Goal: Use online tool/utility: Utilize a website feature to perform a specific function

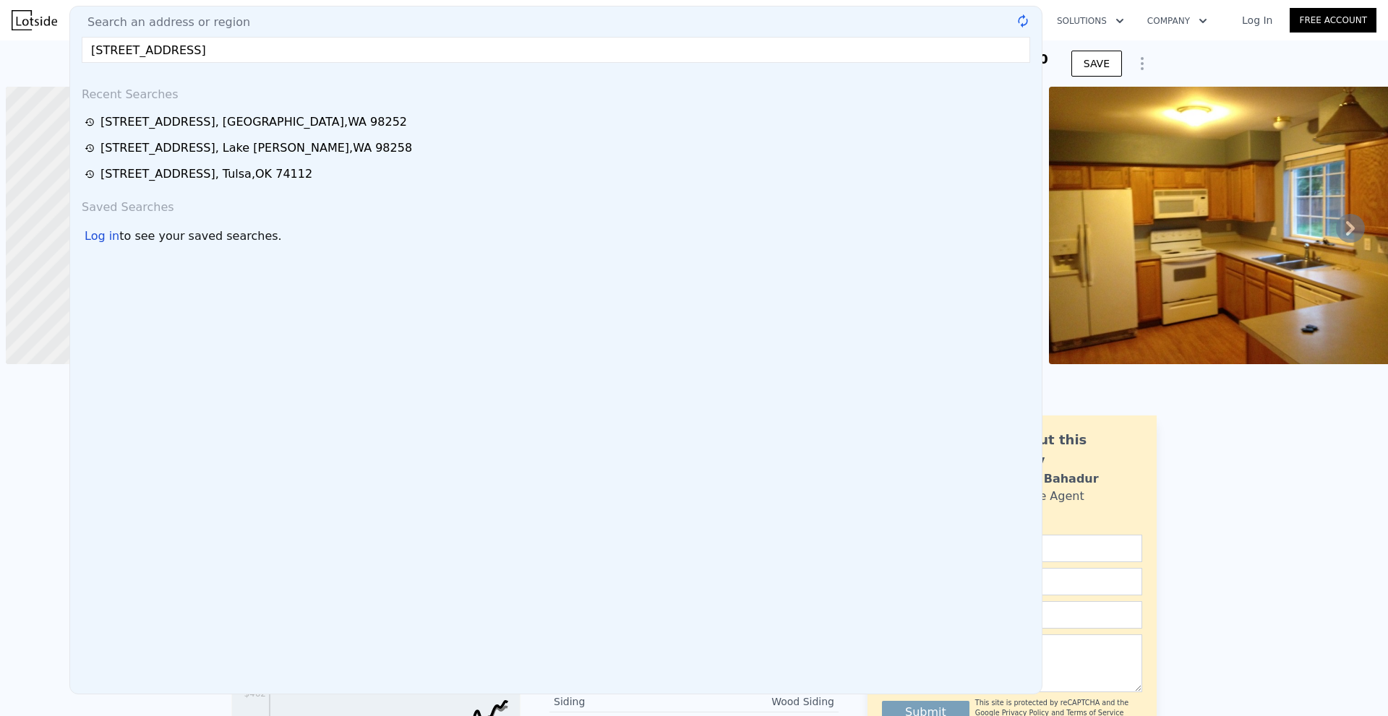
scroll to position [0, 6]
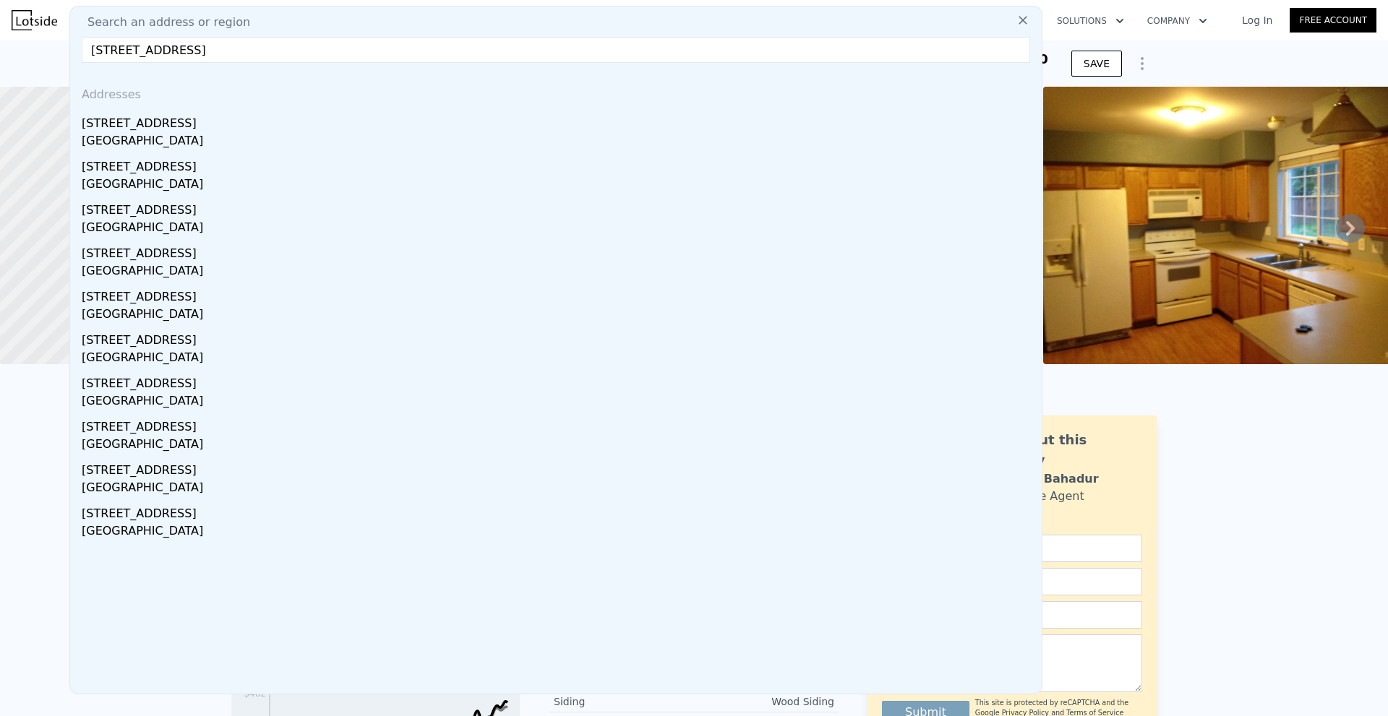
click at [292, 129] on div "[STREET_ADDRESS]" at bounding box center [559, 120] width 954 height 23
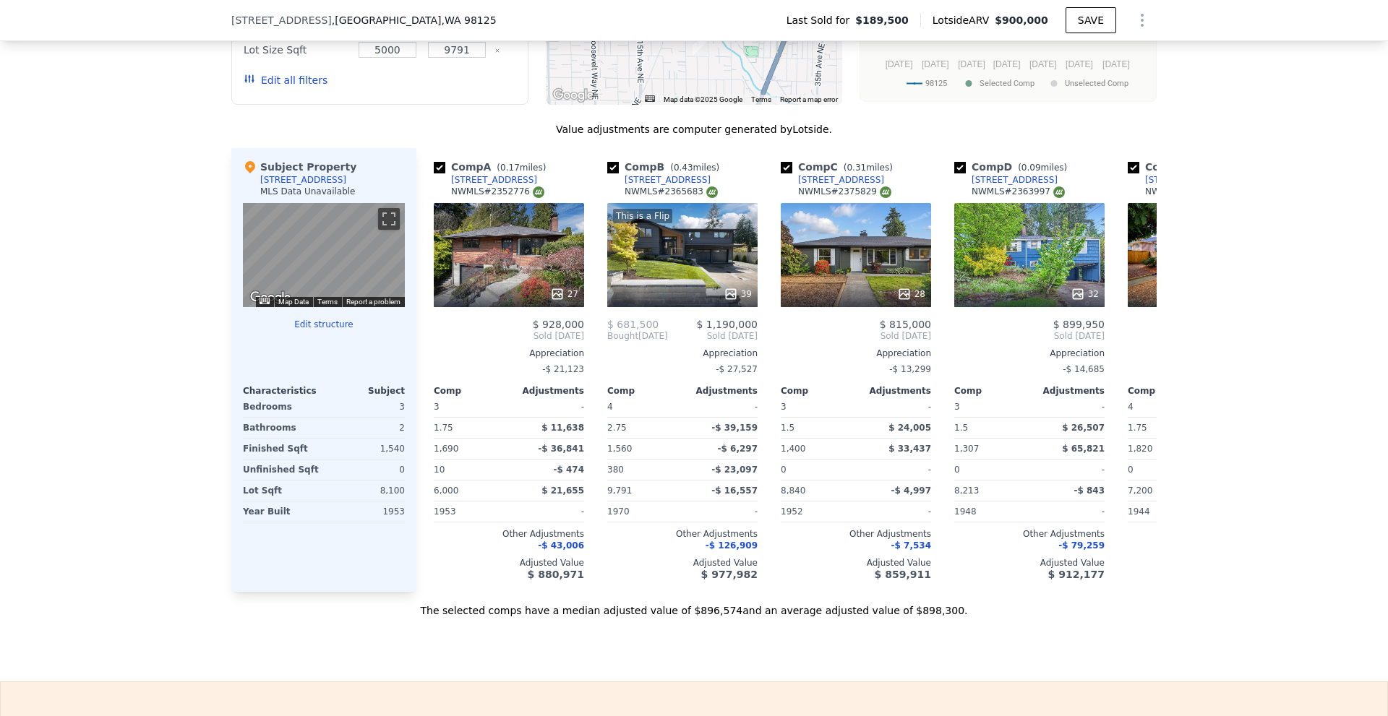
scroll to position [1302, 0]
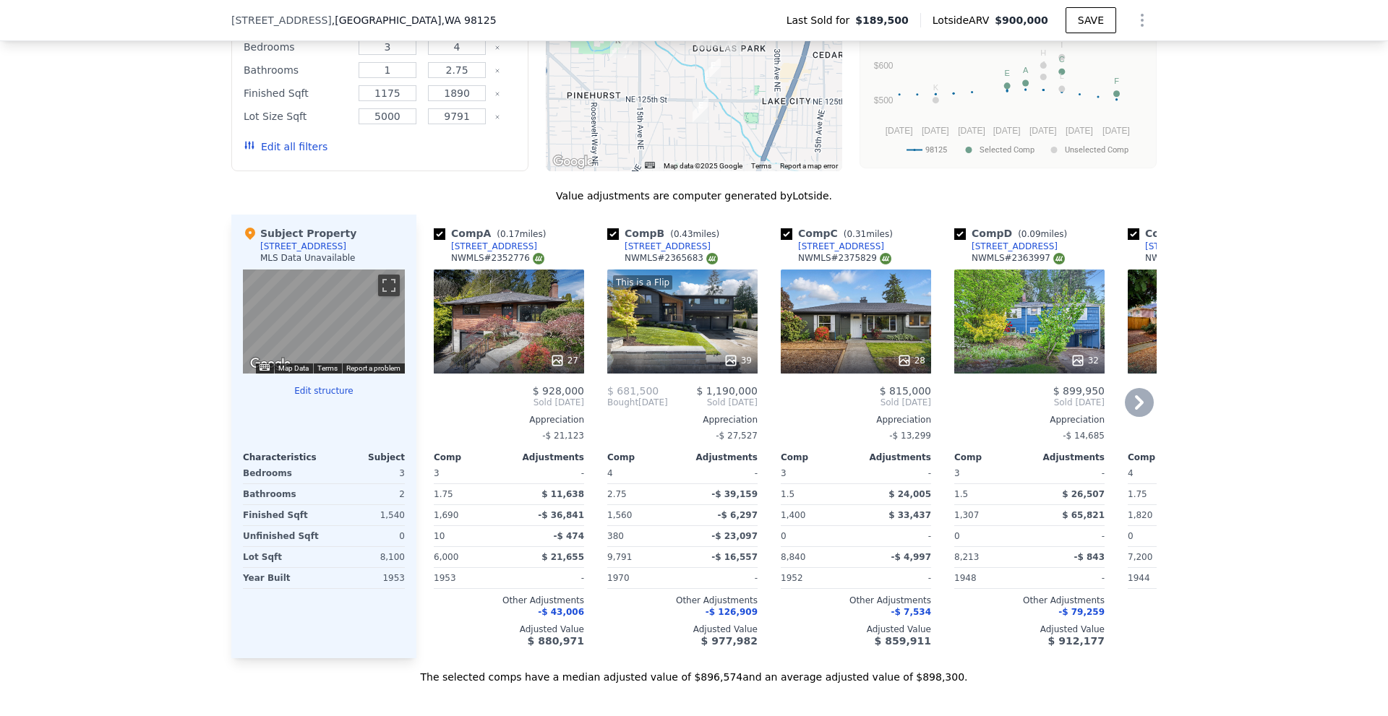
click at [911, 368] on div "28" at bounding box center [911, 360] width 28 height 14
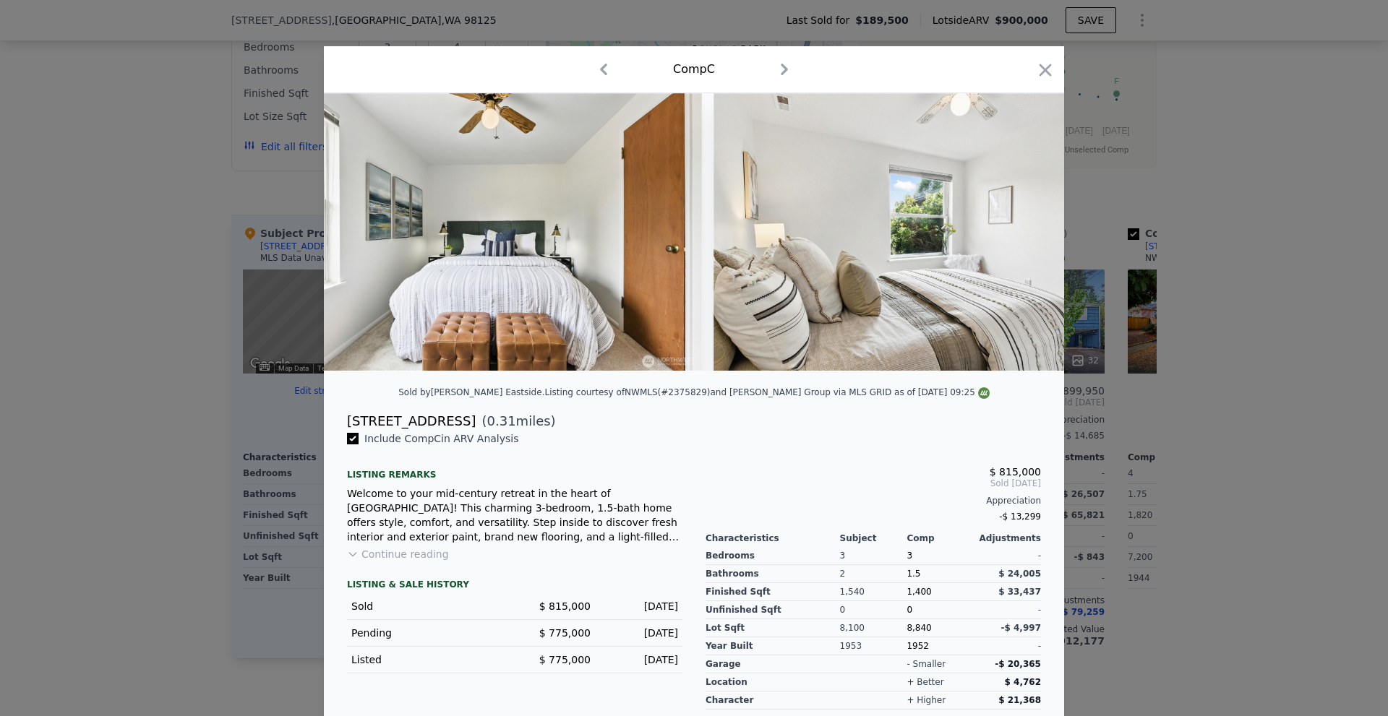
scroll to position [0, 2993]
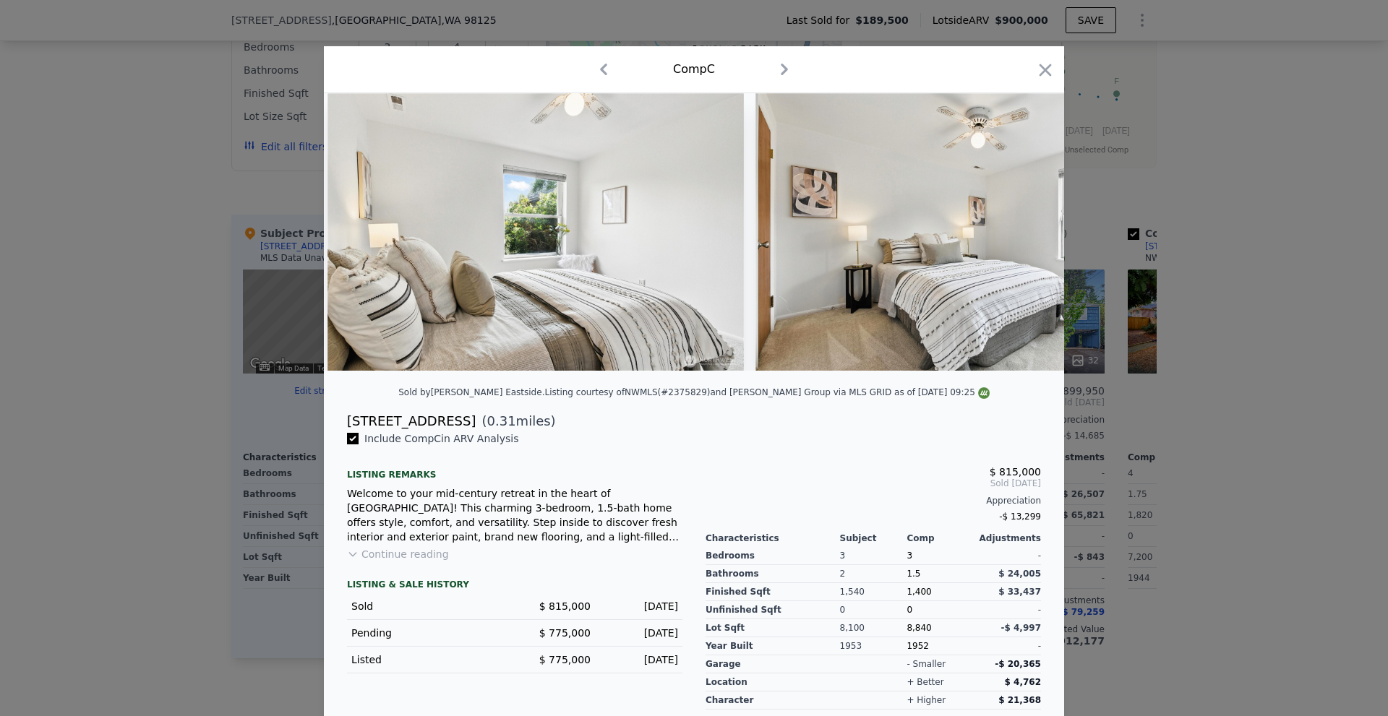
drag, startPoint x: 562, startPoint y: 388, endPoint x: 632, endPoint y: 390, distance: 69.4
click at [609, 382] on div at bounding box center [694, 237] width 740 height 289
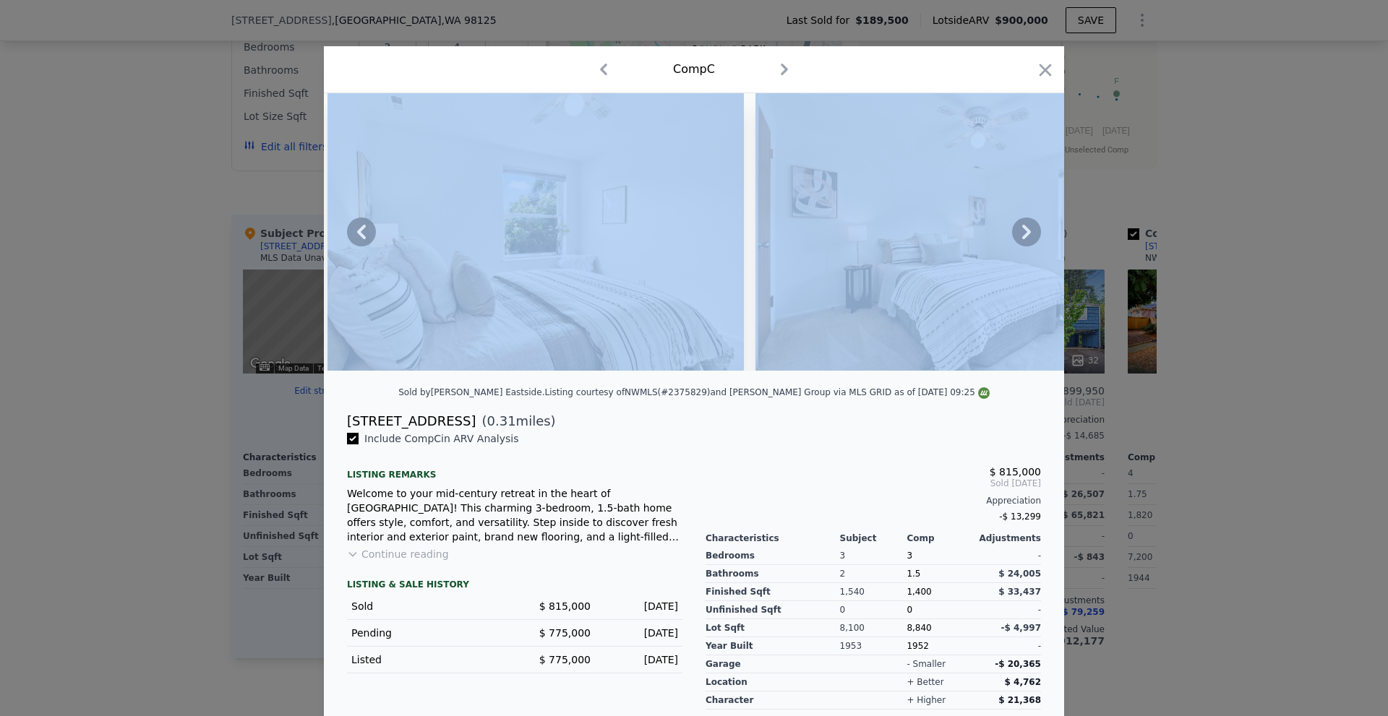
drag, startPoint x: 632, startPoint y: 390, endPoint x: 819, endPoint y: 381, distance: 187.4
click at [818, 381] on div at bounding box center [694, 237] width 740 height 289
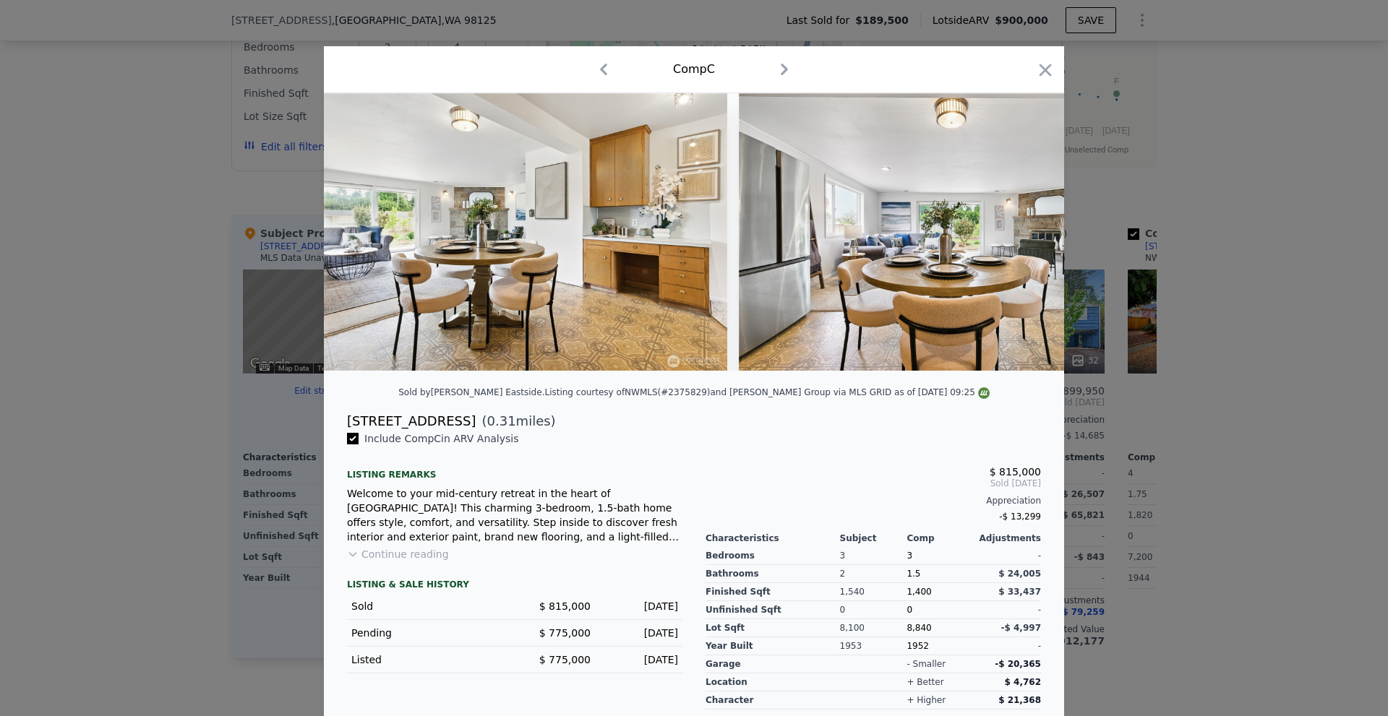
scroll to position [0, 6879]
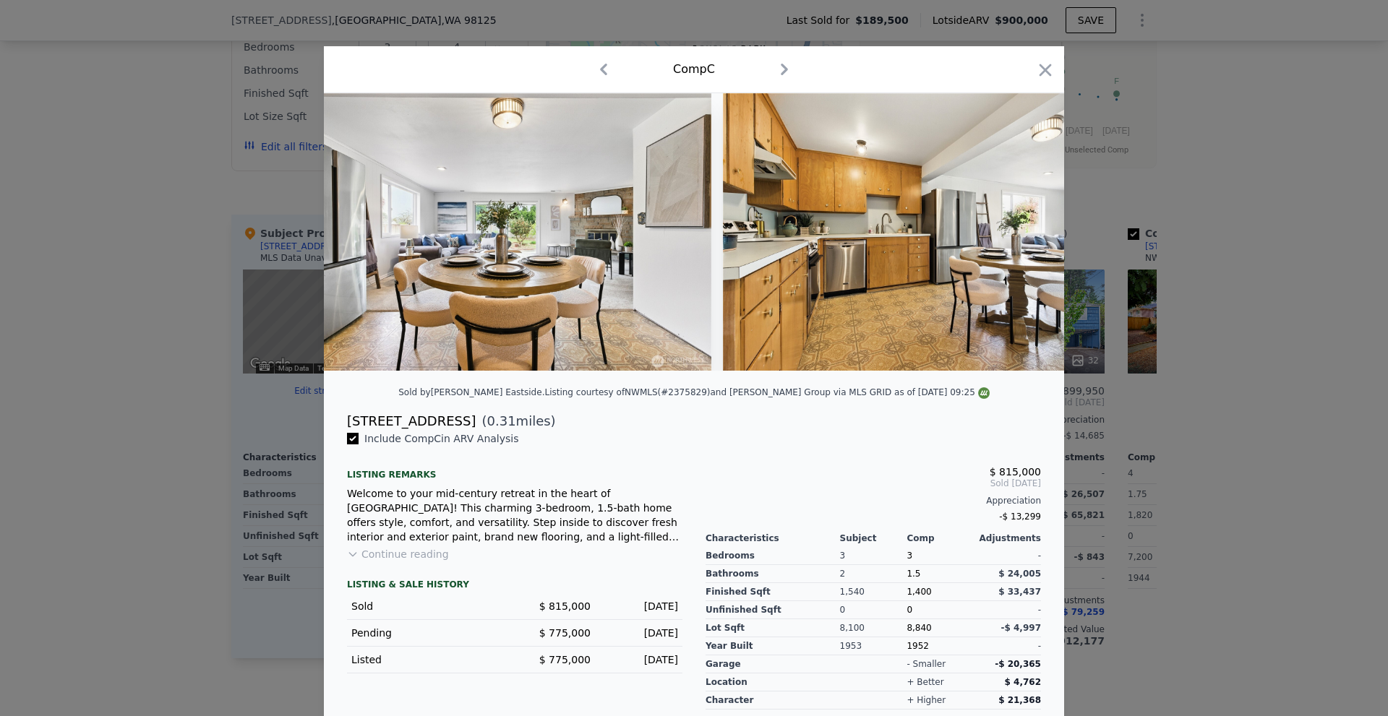
click at [1240, 359] on div at bounding box center [694, 358] width 1388 height 716
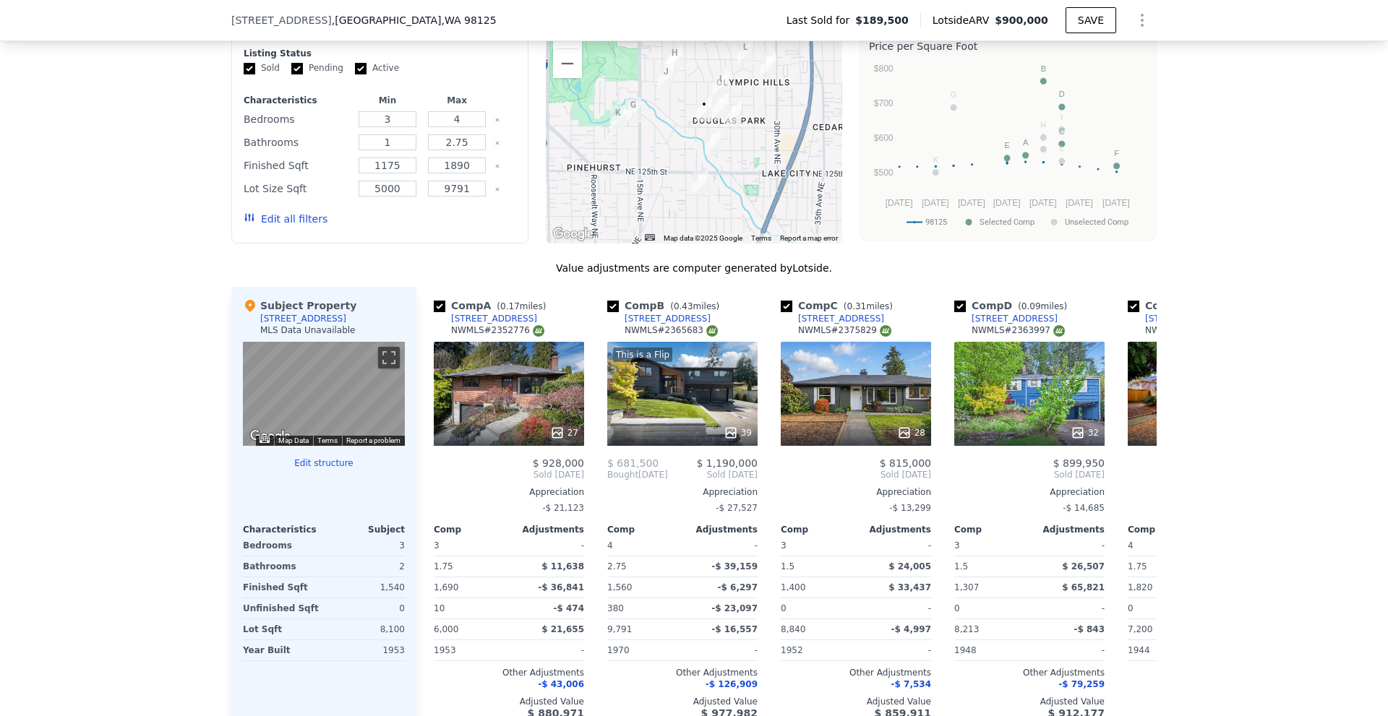
scroll to position [764, 0]
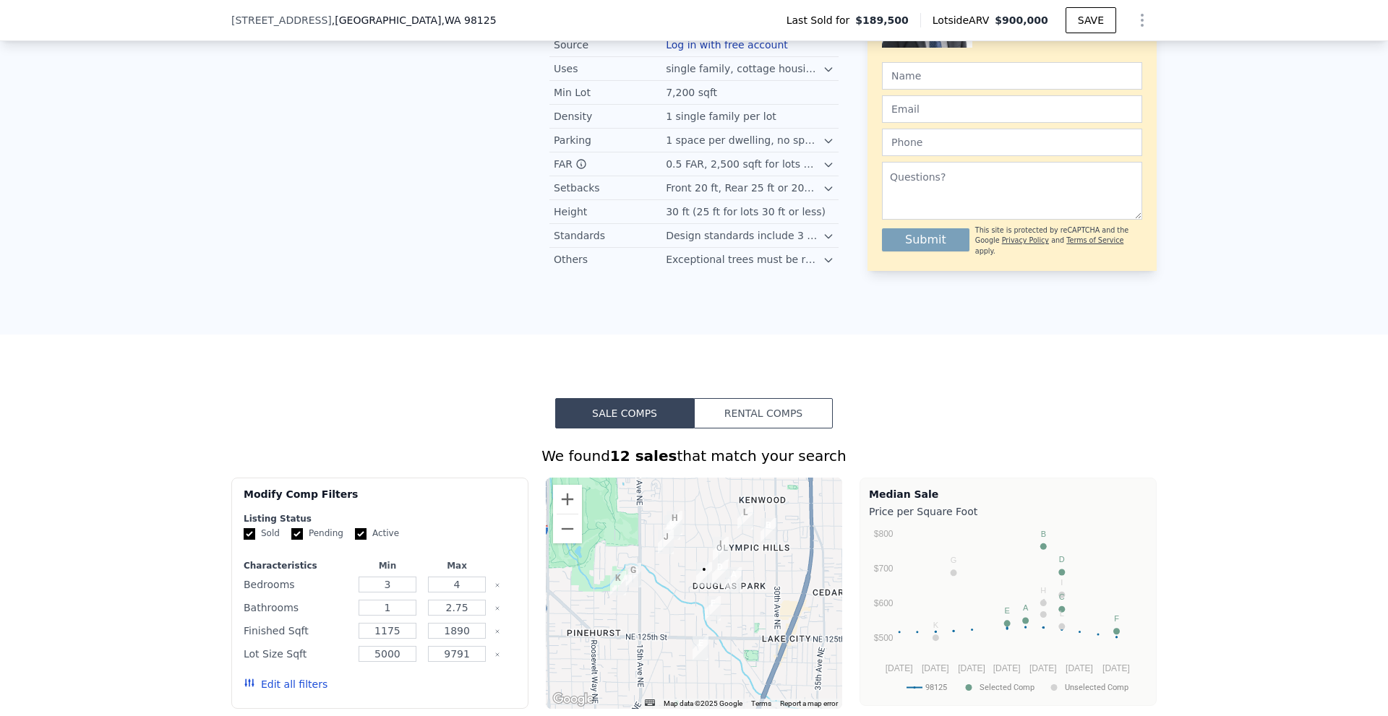
drag, startPoint x: 123, startPoint y: 316, endPoint x: 125, endPoint y: -9, distance: 324.6
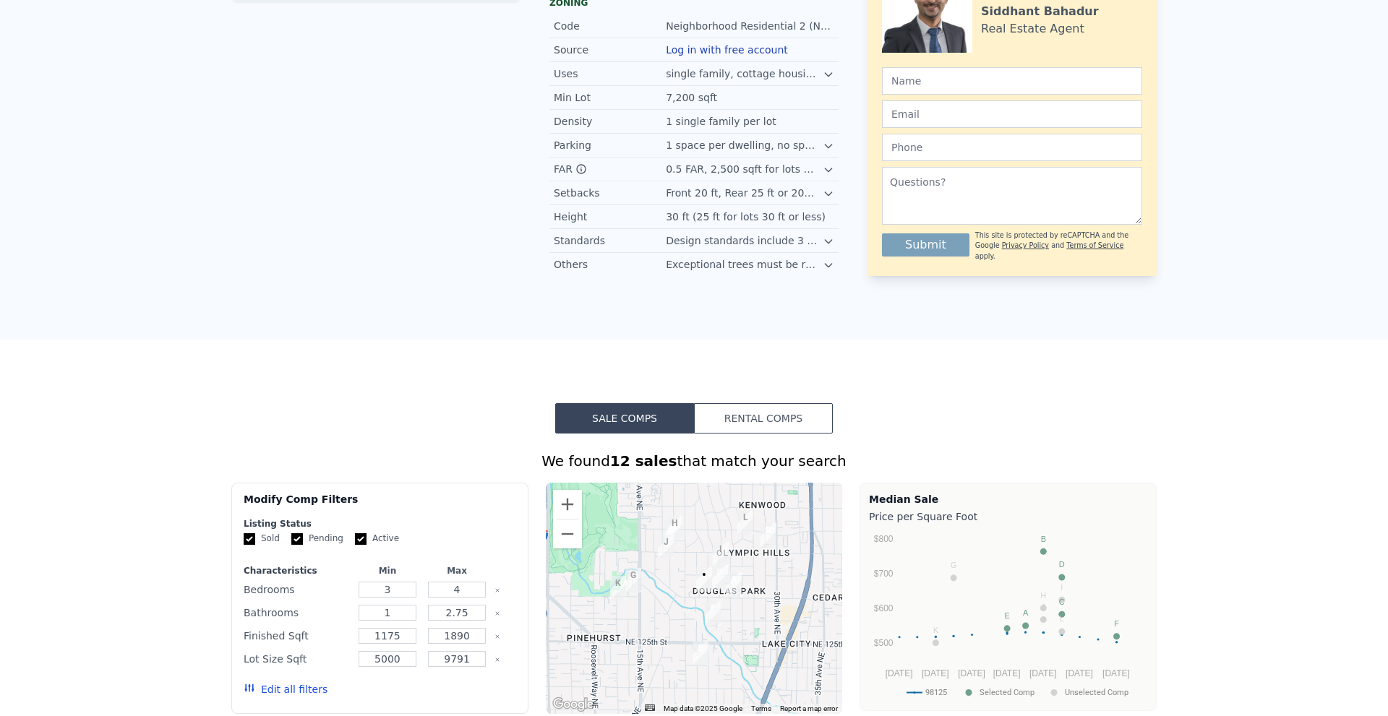
scroll to position [0, 0]
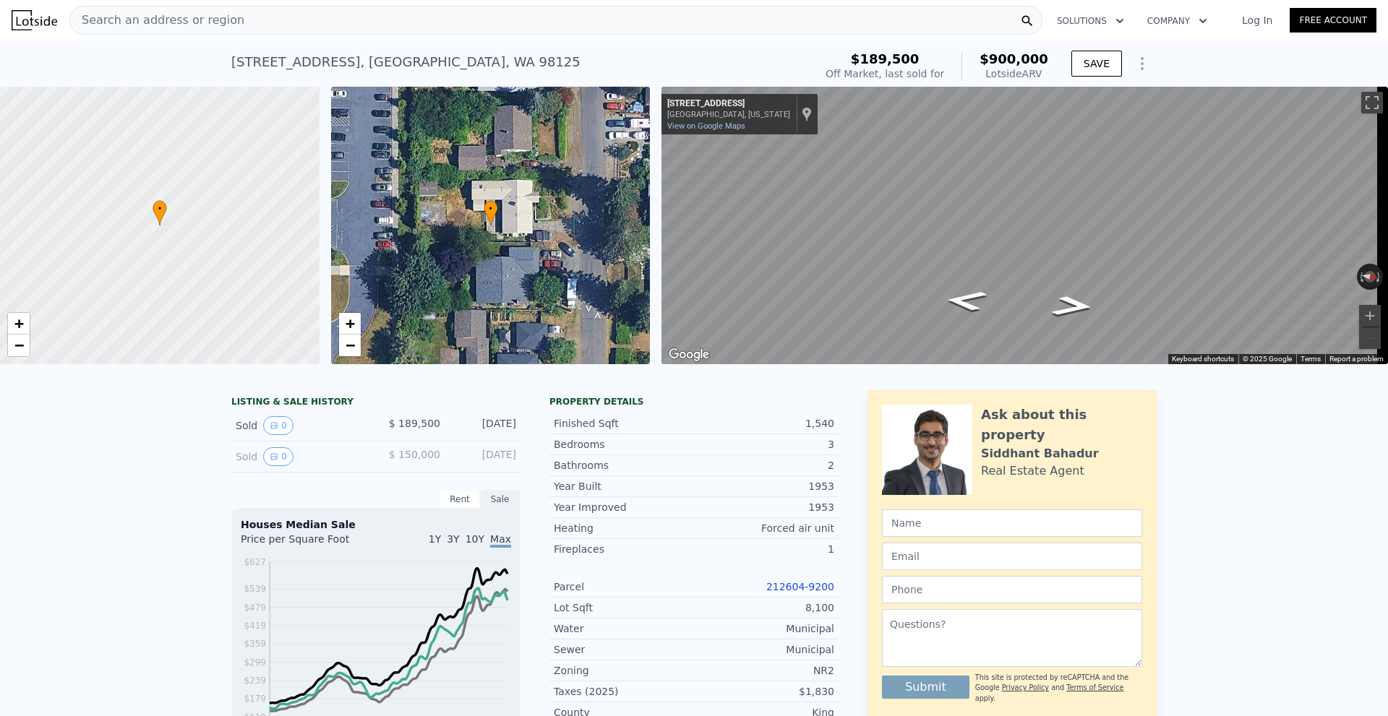
click at [380, 22] on div "Search an address or region" at bounding box center [555, 20] width 973 height 29
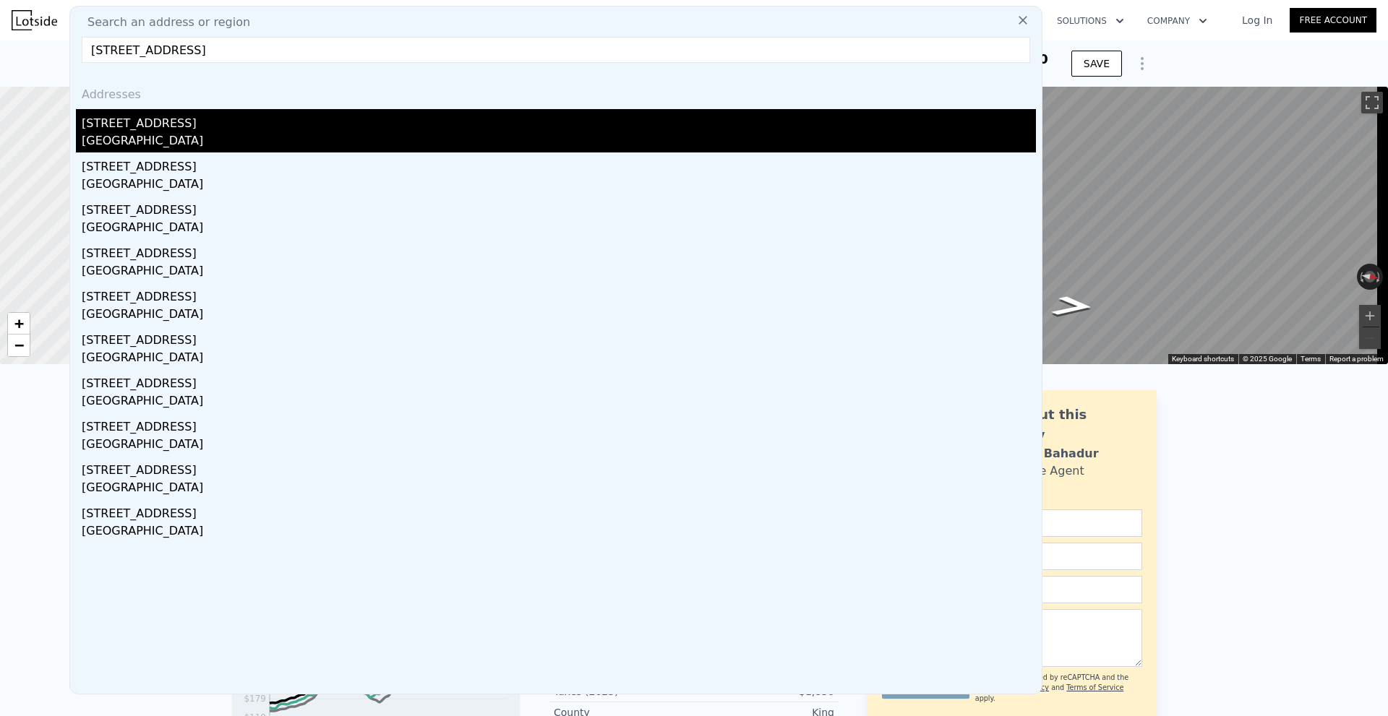
type input "[STREET_ADDRESS]"
click at [285, 132] on div "[GEOGRAPHIC_DATA]" at bounding box center [559, 142] width 954 height 20
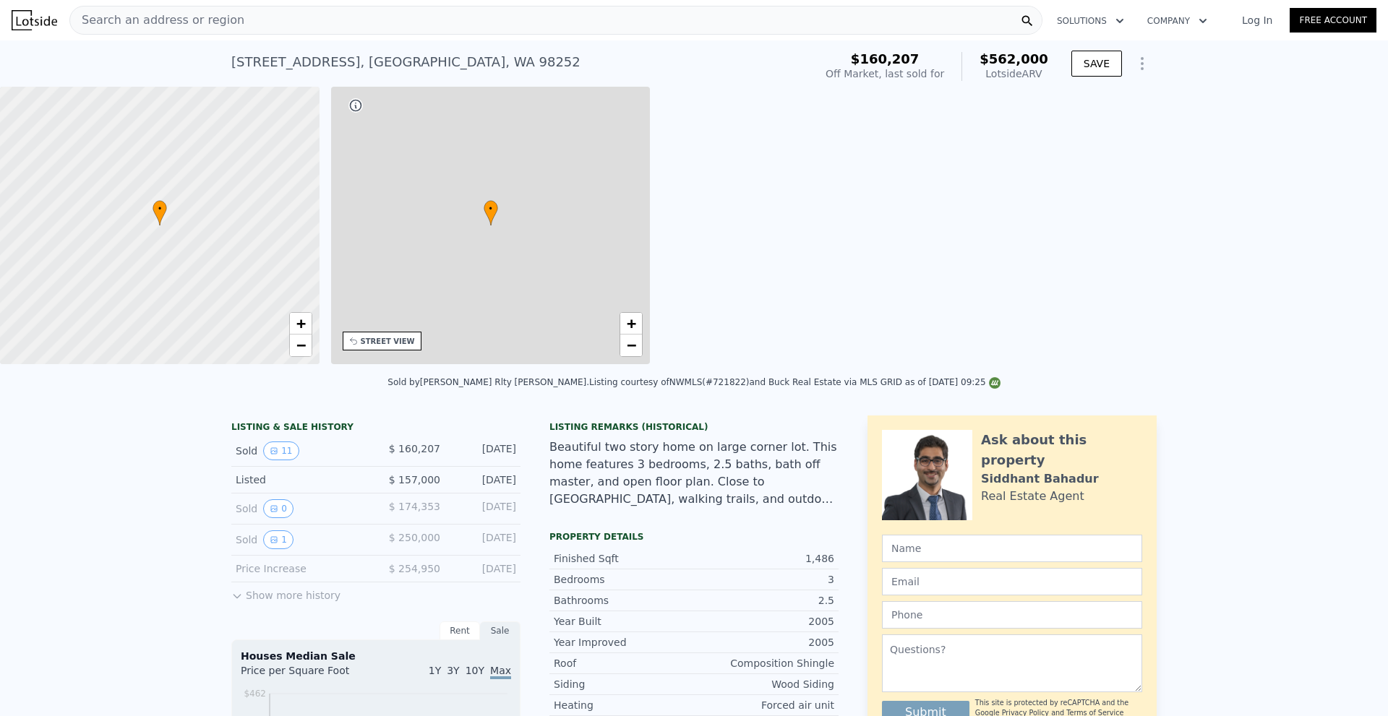
type input "3"
type input "2"
type input "1352"
type input "1630"
type input "9583"
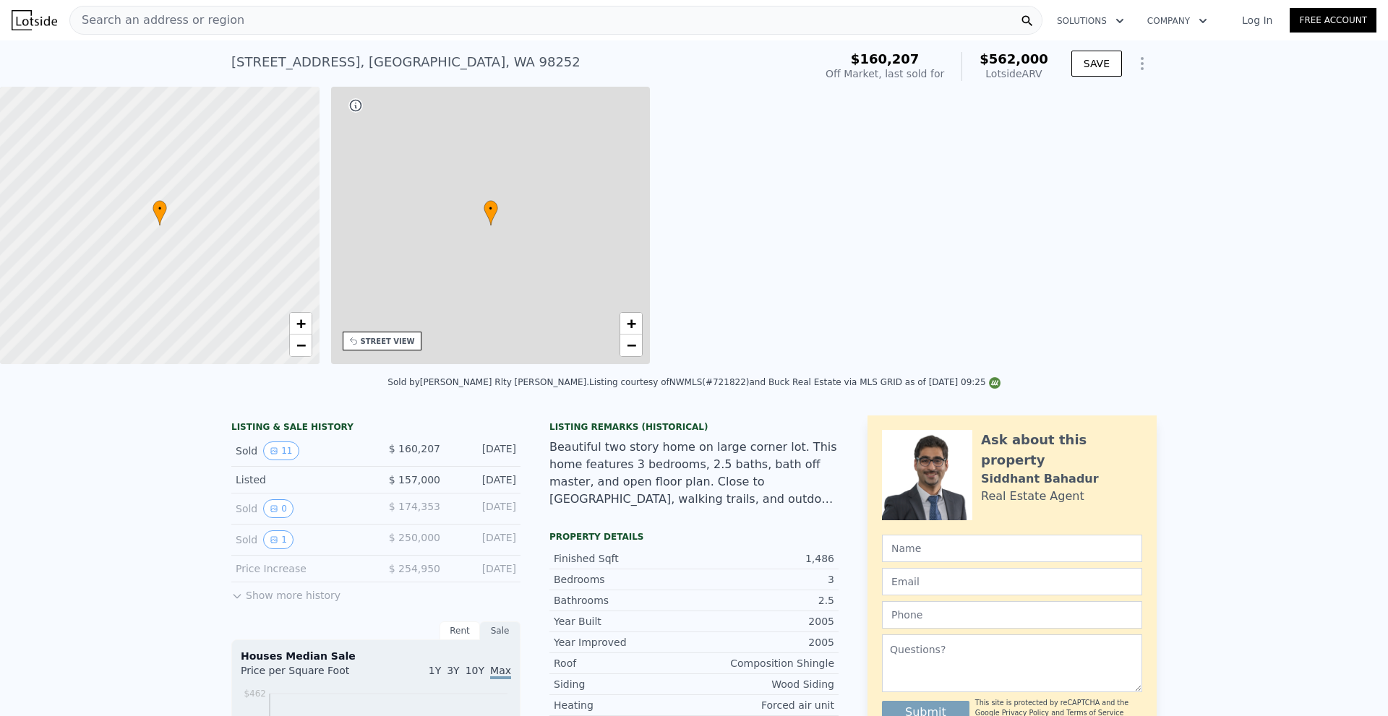
type input "14375"
type input "$ 562,000"
type input "4"
type input "$ 350,523"
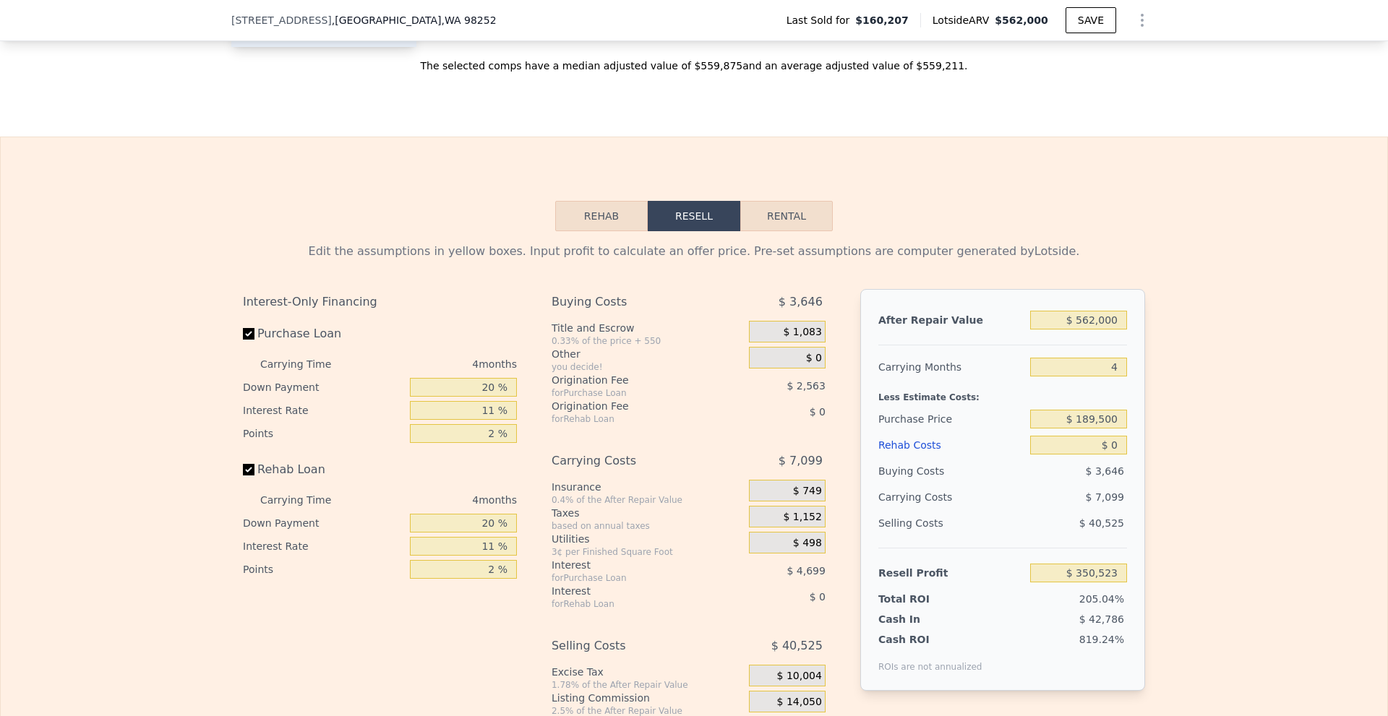
scroll to position [1874, 0]
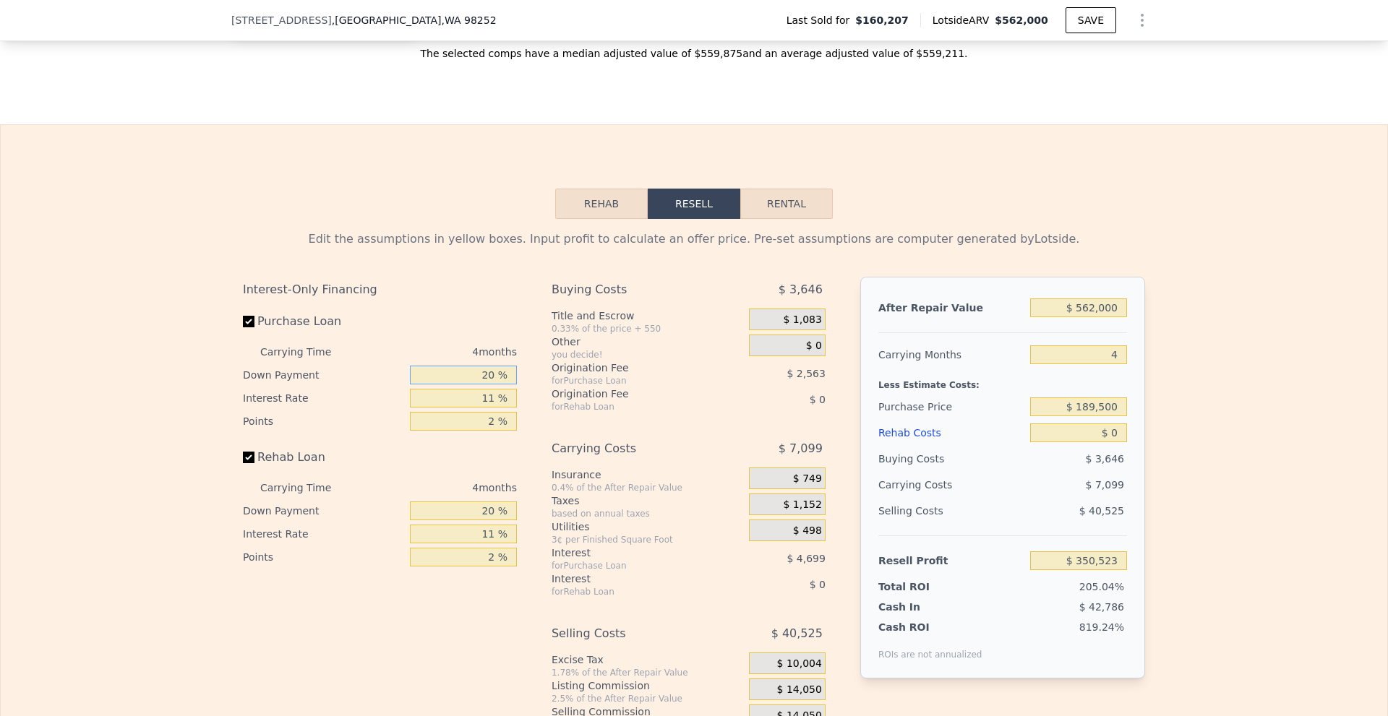
click at [476, 382] on input "20 %" at bounding box center [463, 375] width 107 height 19
type input "10 %"
type input "$ 349,614"
type input "10 %"
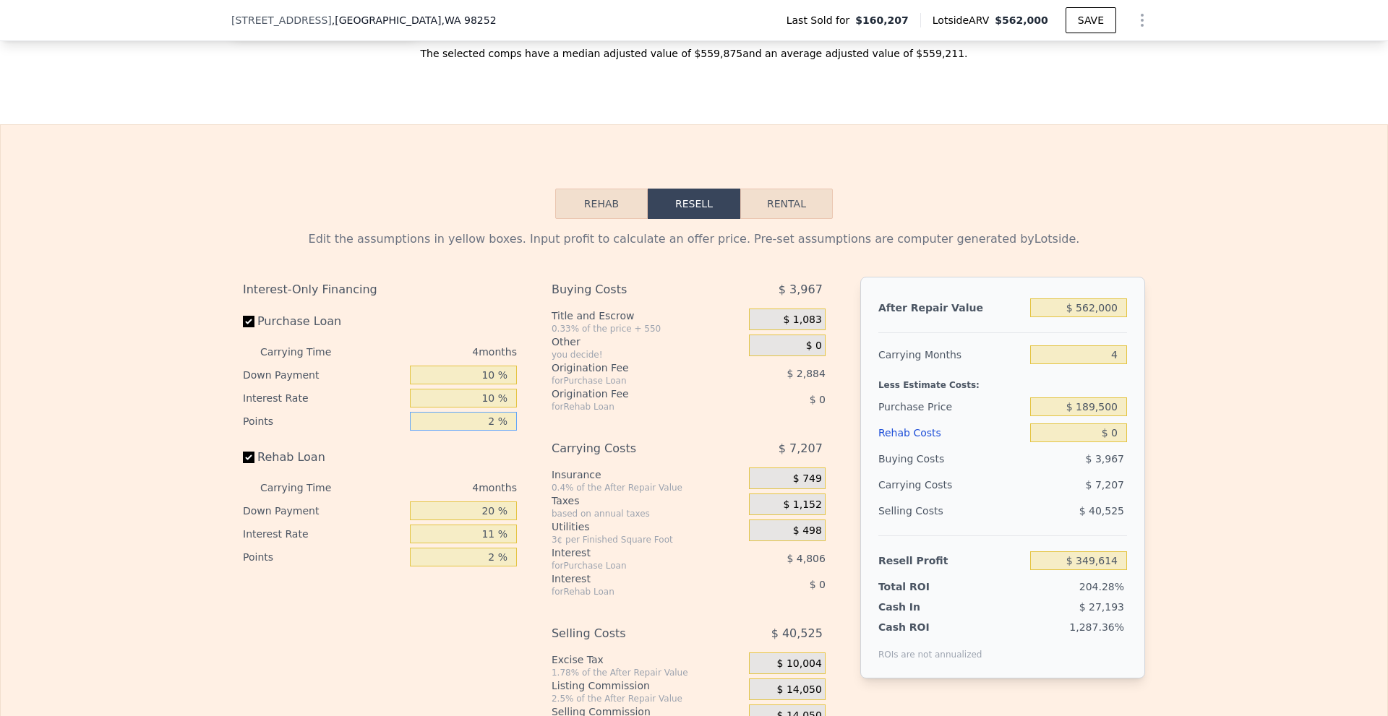
type input "$ 350,094"
type input "1 %"
type input "$ 351,536"
type input "1 %"
type input "10 %"
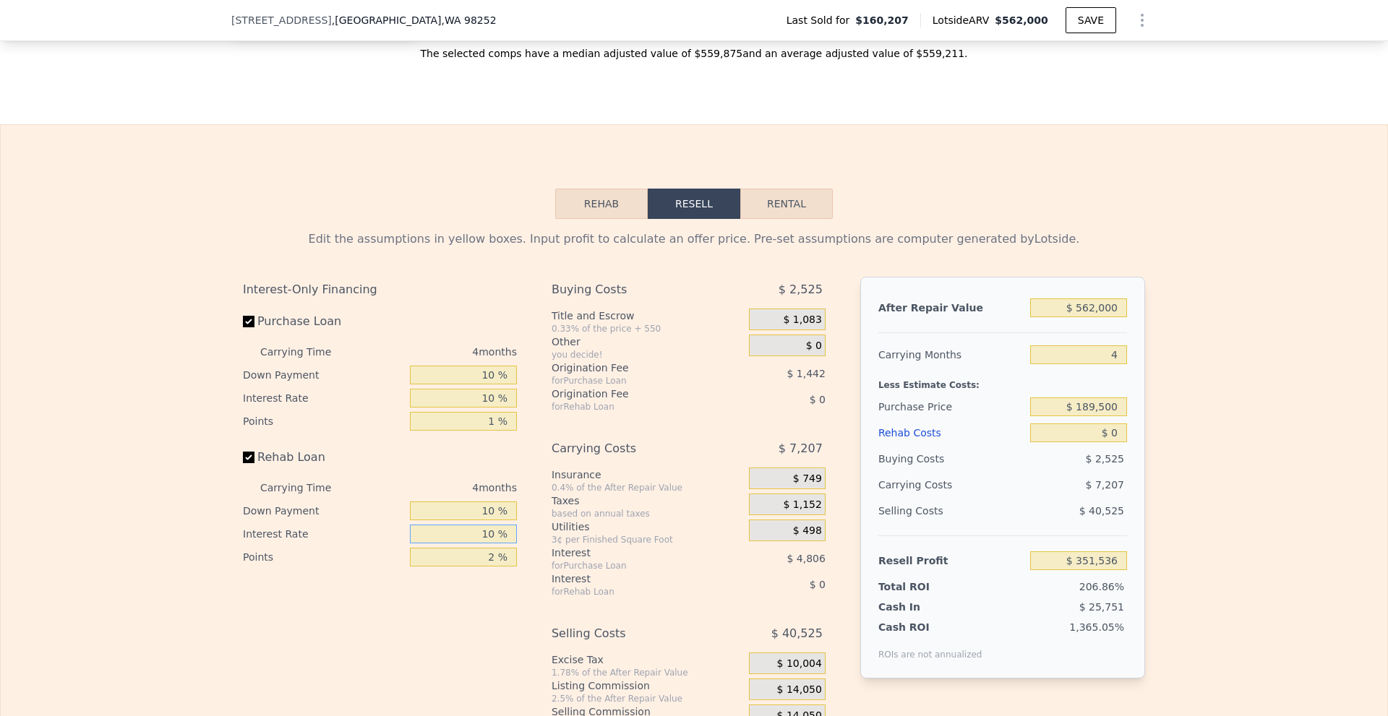
type input "10 %"
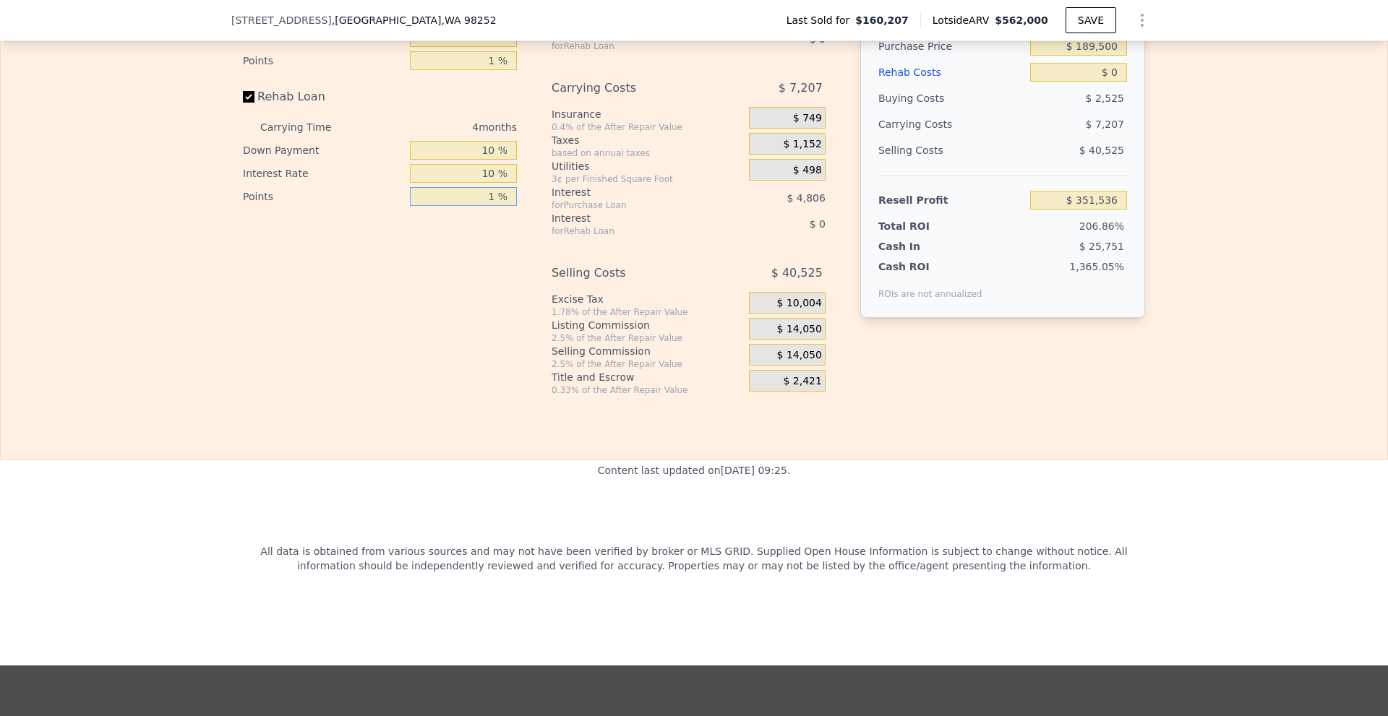
scroll to position [2236, 0]
type input "1 %"
click at [786, 331] on span "$ 14,050" at bounding box center [799, 328] width 45 height 13
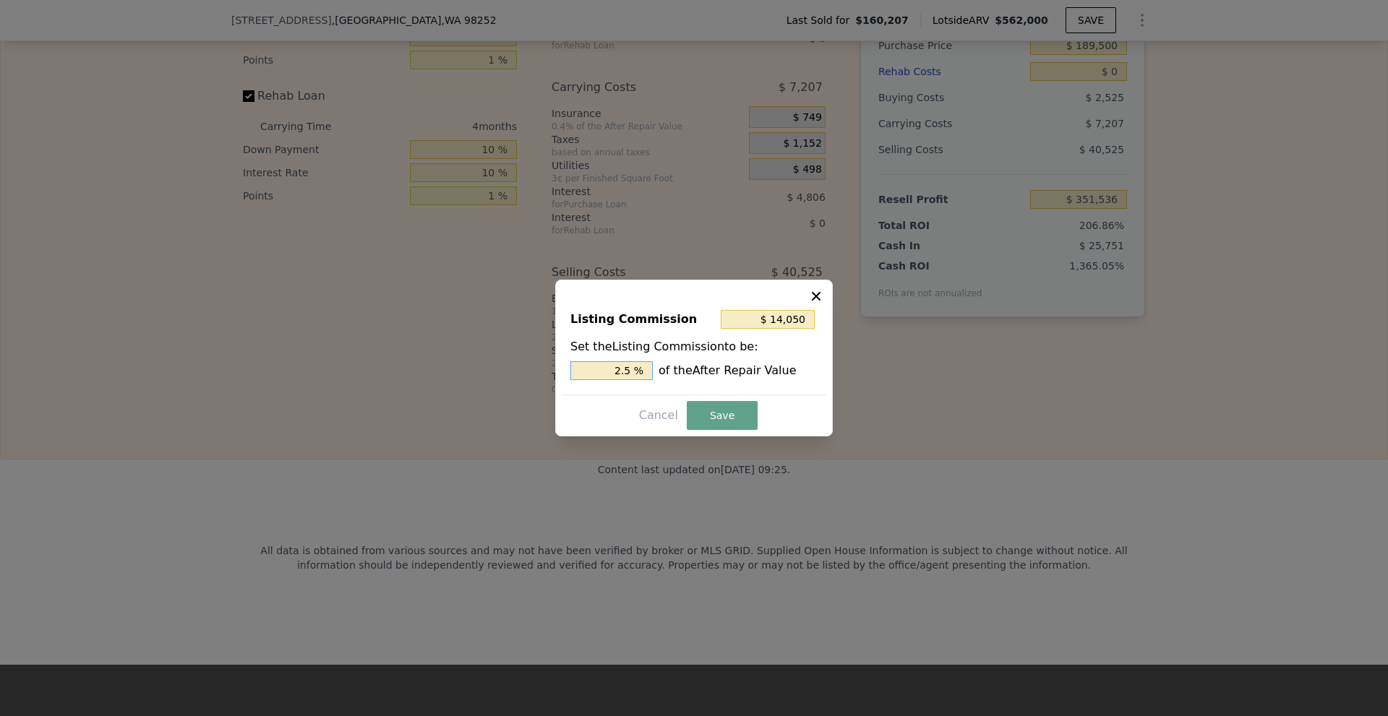
click at [619, 372] on input "2.5 %" at bounding box center [611, 370] width 82 height 19
drag, startPoint x: 619, startPoint y: 372, endPoint x: 643, endPoint y: 369, distance: 24.0
click at [643, 369] on input "2.5 %" at bounding box center [611, 370] width 82 height 19
type input "$ 11,240"
type input "2 %"
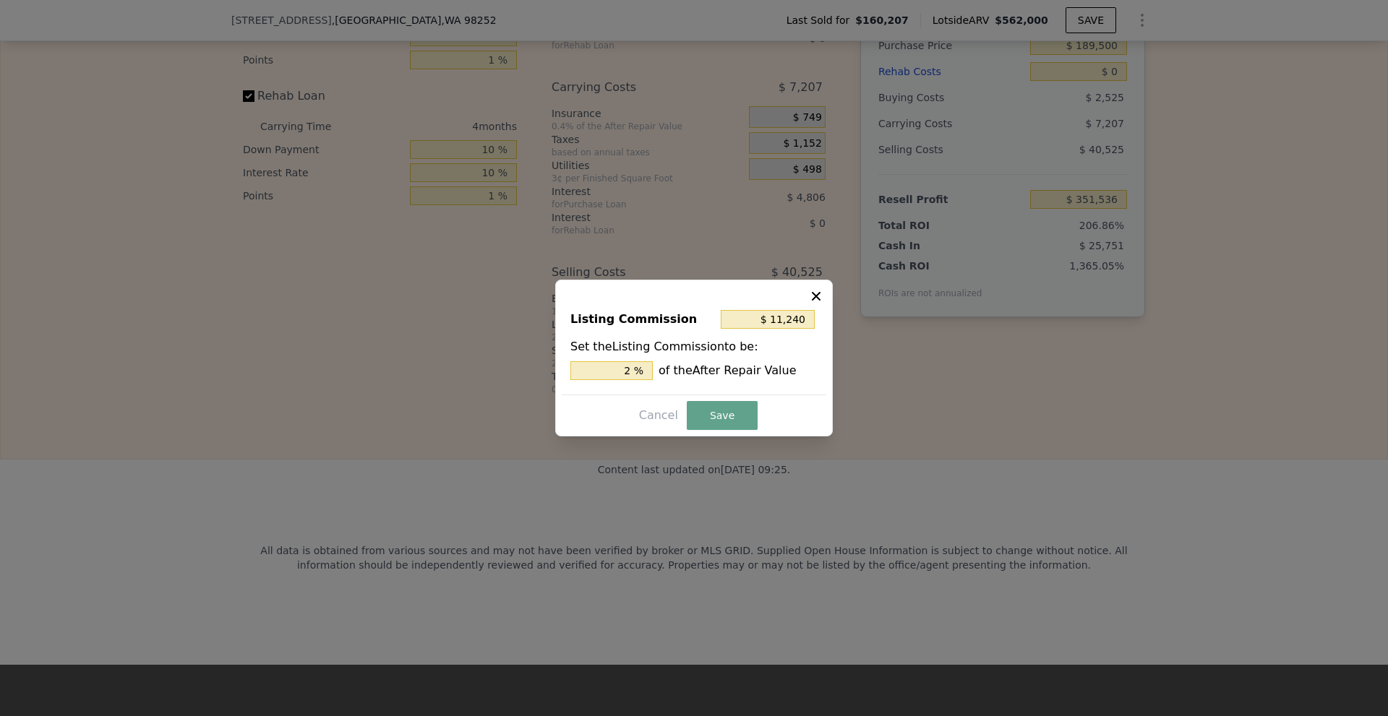
click at [713, 410] on button "Save" at bounding box center [722, 415] width 71 height 29
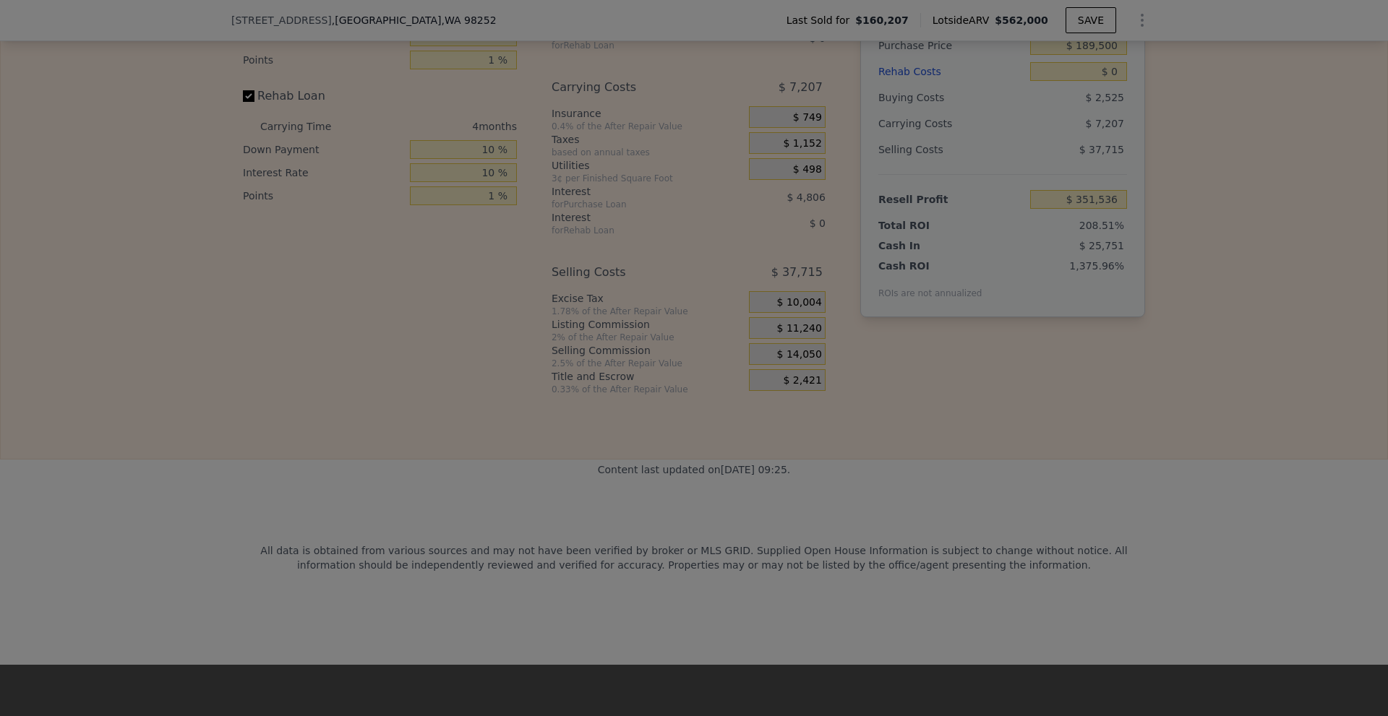
type input "$ 354,346"
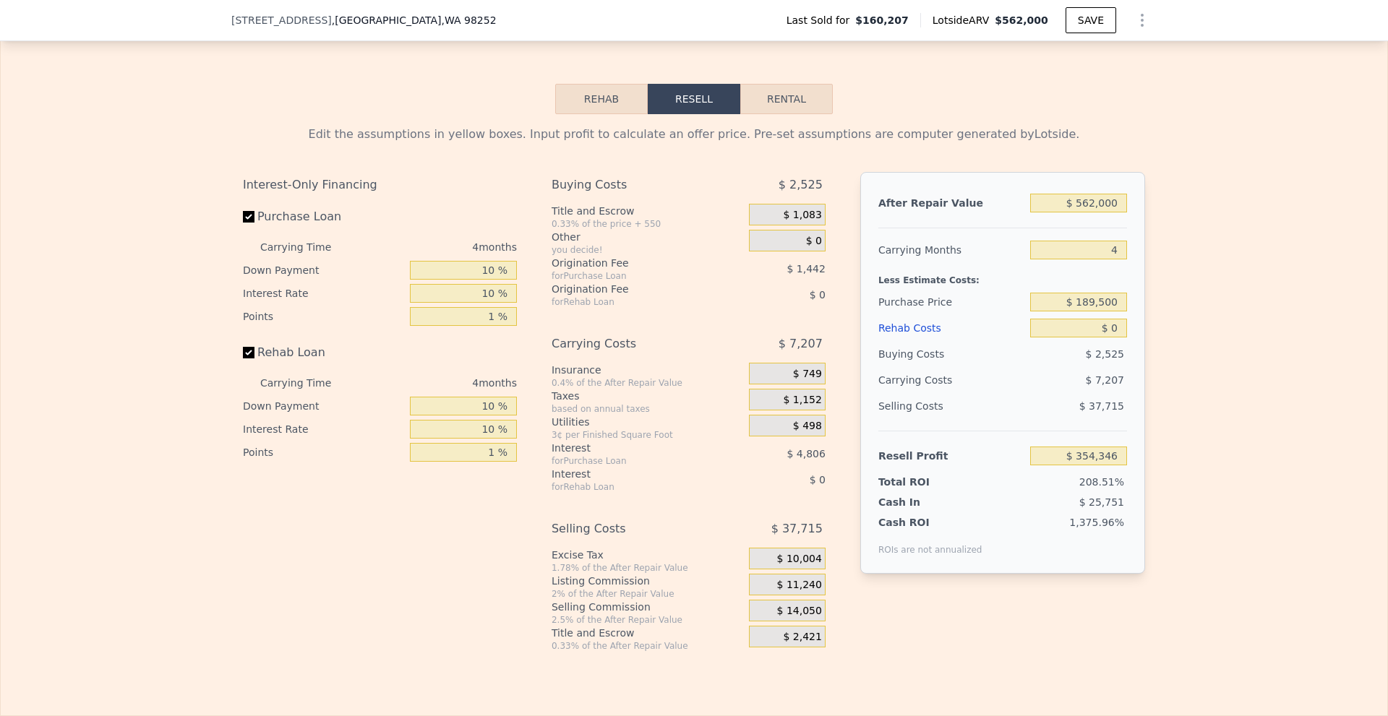
scroll to position [1947, 0]
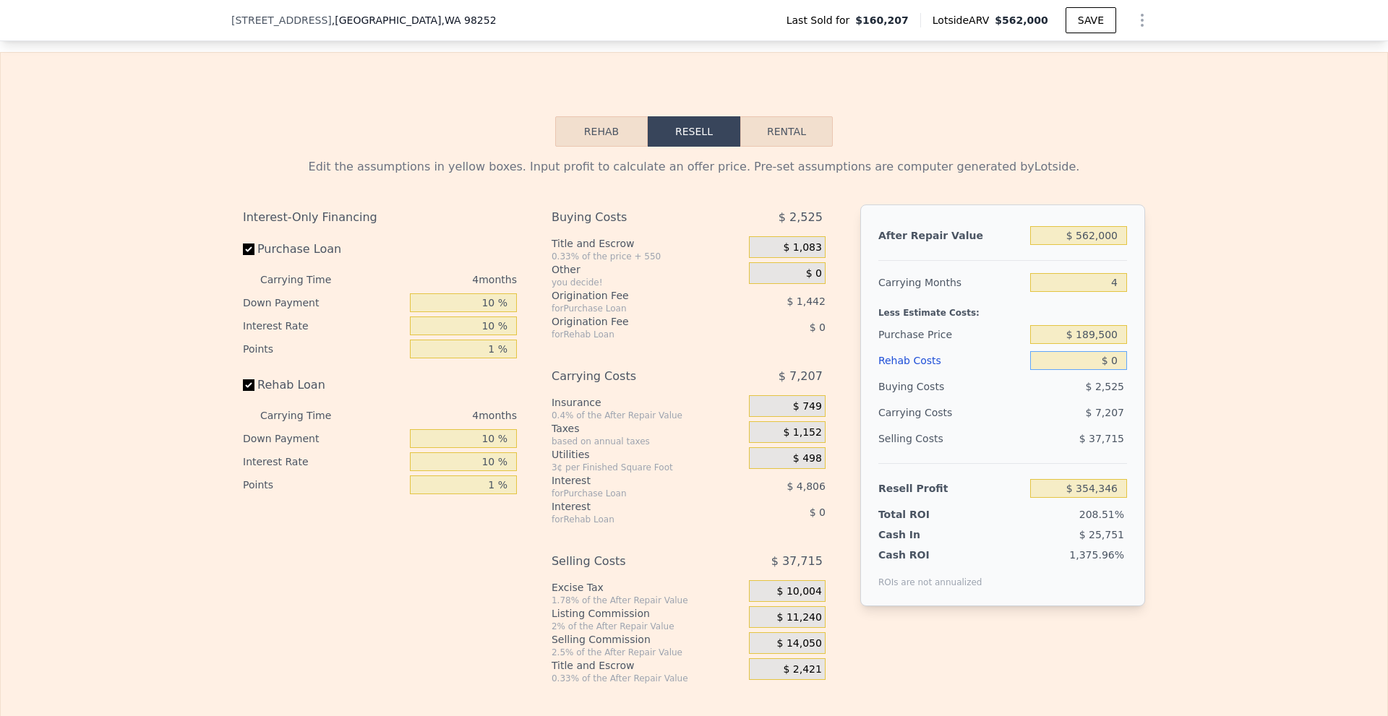
drag, startPoint x: 1106, startPoint y: 369, endPoint x: 1133, endPoint y: 366, distance: 26.9
click at [1133, 366] on div "After Repair Value $ 562,000 Carrying Months 4 Less Estimate Costs: Purchase Pr…" at bounding box center [1002, 406] width 285 height 402
type input "$ 60,000"
type input "$ 292,006"
type input "$ 60,000"
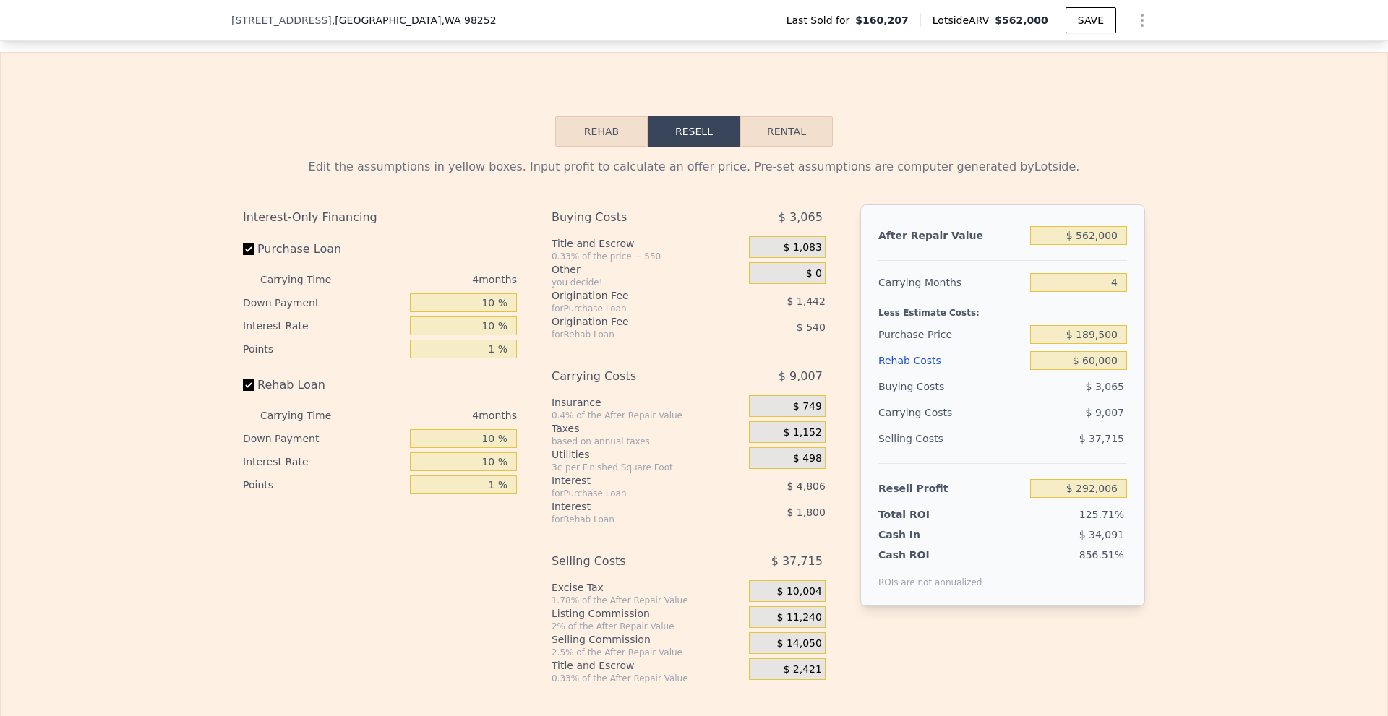
click at [1160, 350] on div "Edit the assumptions in yellow boxes. Input profit to calculate an offer price.…" at bounding box center [694, 416] width 1386 height 538
click at [1094, 292] on input "4" at bounding box center [1078, 282] width 97 height 19
click at [1100, 343] on input "$ 189,500" at bounding box center [1078, 334] width 97 height 19
click at [1170, 348] on div "Edit the assumptions in yellow boxes. Input profit to calculate an offer price.…" at bounding box center [694, 416] width 1386 height 538
type input "$ 261,475"
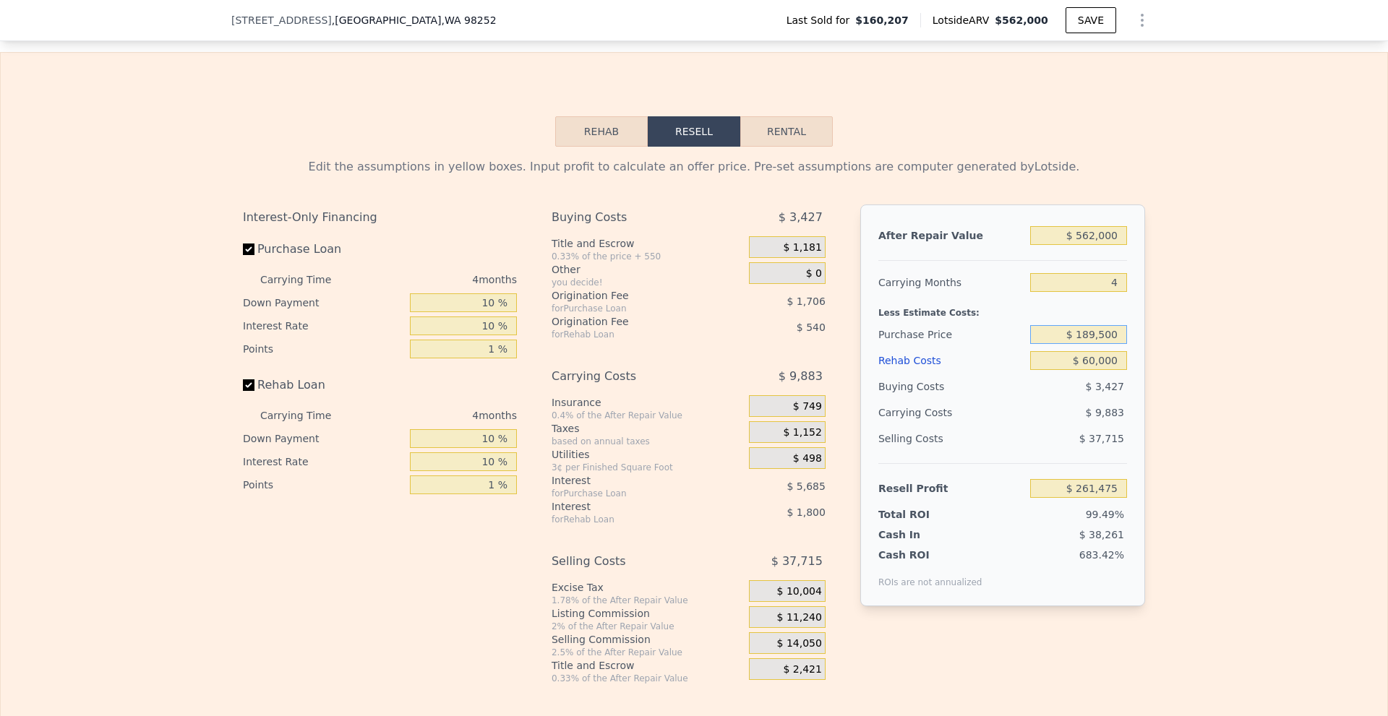
drag, startPoint x: 1078, startPoint y: 342, endPoint x: 1192, endPoint y: 346, distance: 114.3
click at [1183, 346] on div "Edit the assumptions in yellow boxes. Input profit to calculate an offer price.…" at bounding box center [694, 416] width 1386 height 538
type input "$ 350,000"
type input "$ 94,180"
drag, startPoint x: 1077, startPoint y: 345, endPoint x: 1087, endPoint y: 345, distance: 10.1
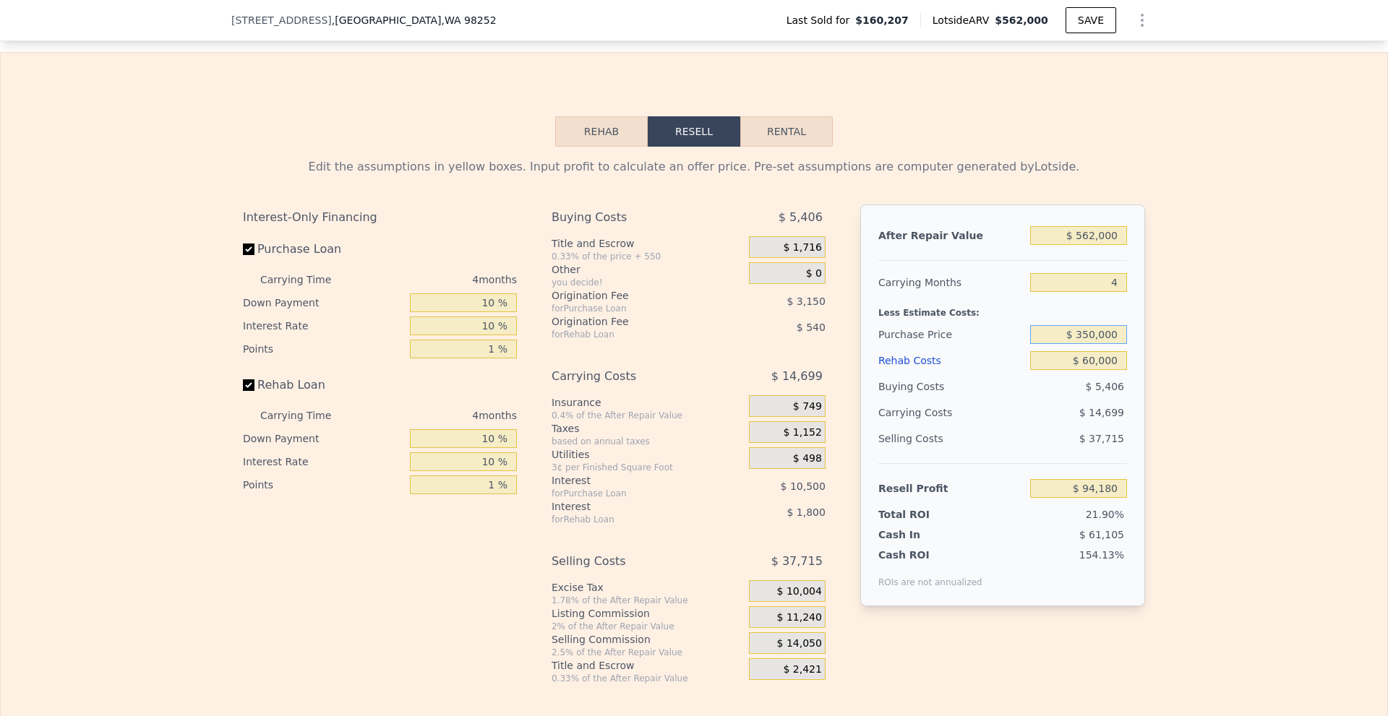
click at [1087, 344] on input "$ 350,000" at bounding box center [1078, 334] width 97 height 19
type input "$ 400,000"
type input "$ 42,064"
click at [1258, 412] on div "Edit the assumptions in yellow boxes. Input profit to calculate an offer price.…" at bounding box center [694, 416] width 1386 height 538
click at [1080, 344] on input "$ 400,000" at bounding box center [1078, 334] width 97 height 19
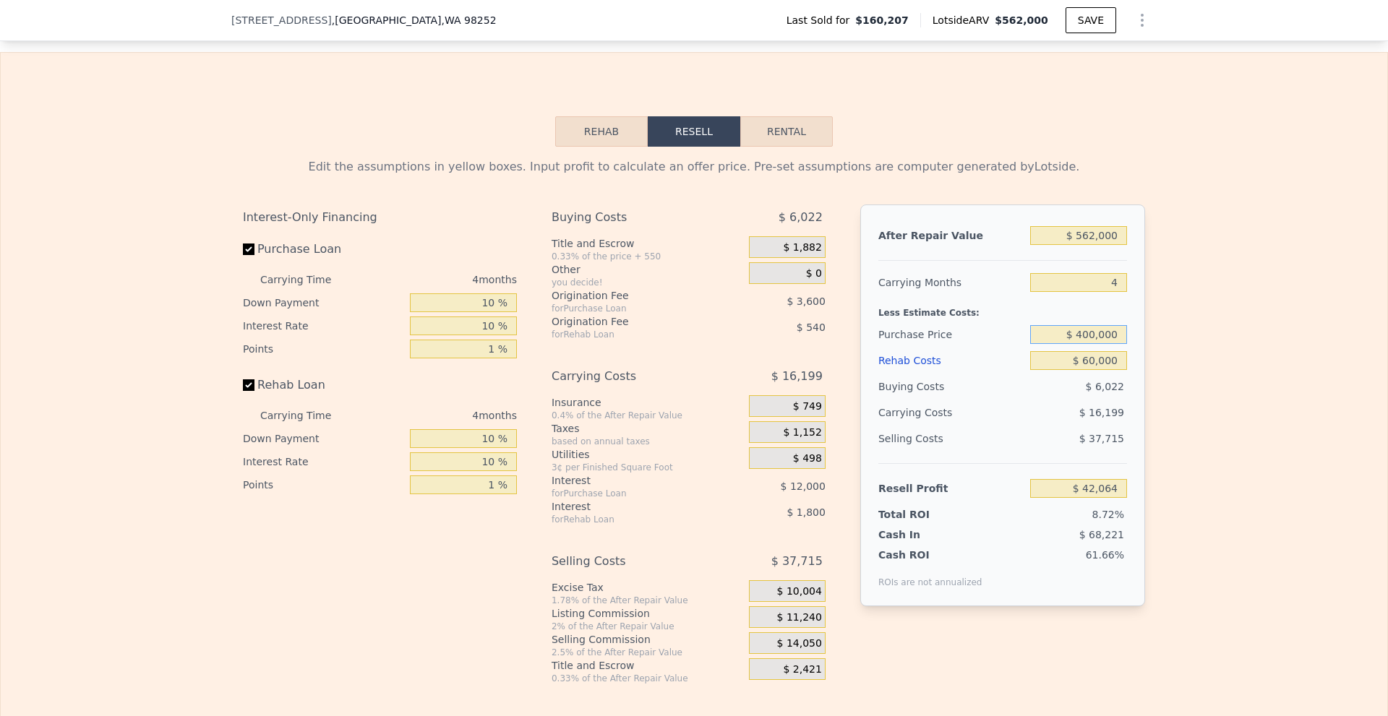
click at [1085, 344] on input "$ 400,000" at bounding box center [1078, 334] width 97 height 19
click at [1086, 344] on input "$ 400,000" at bounding box center [1078, 334] width 97 height 19
type input "$ 380,000"
type input "$ 62,911"
click at [1193, 411] on div "Edit the assumptions in yellow boxes. Input profit to calculate an offer price.…" at bounding box center [694, 416] width 1386 height 538
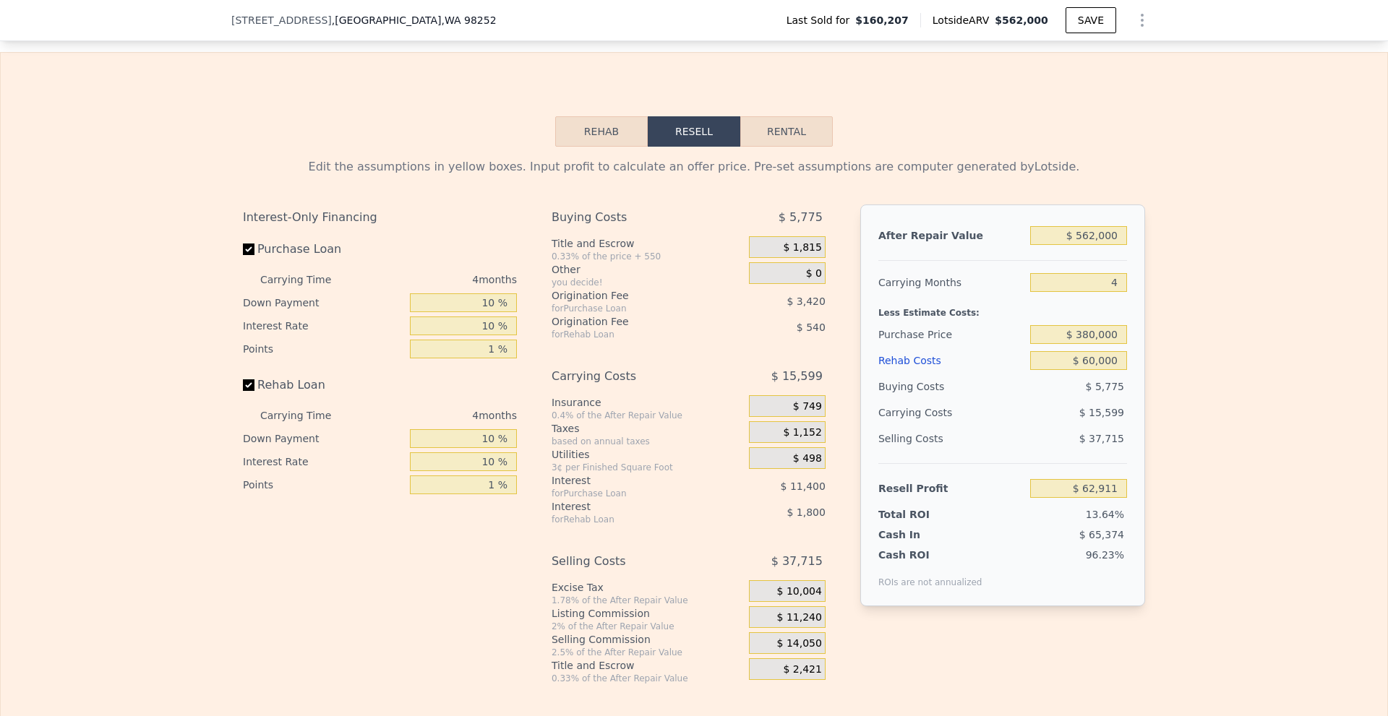
click at [1193, 411] on div "Edit the assumptions in yellow boxes. Input profit to calculate an offer price.…" at bounding box center [694, 416] width 1386 height 538
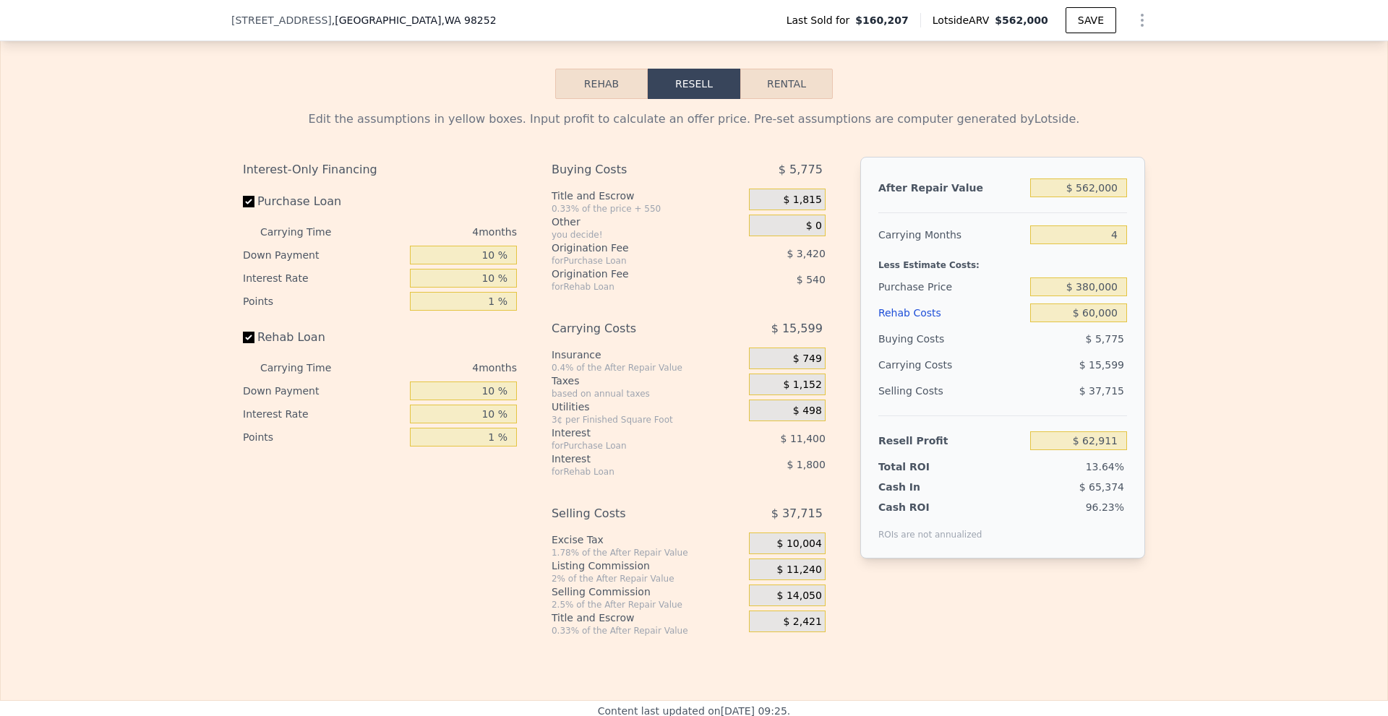
scroll to position [2019, 0]
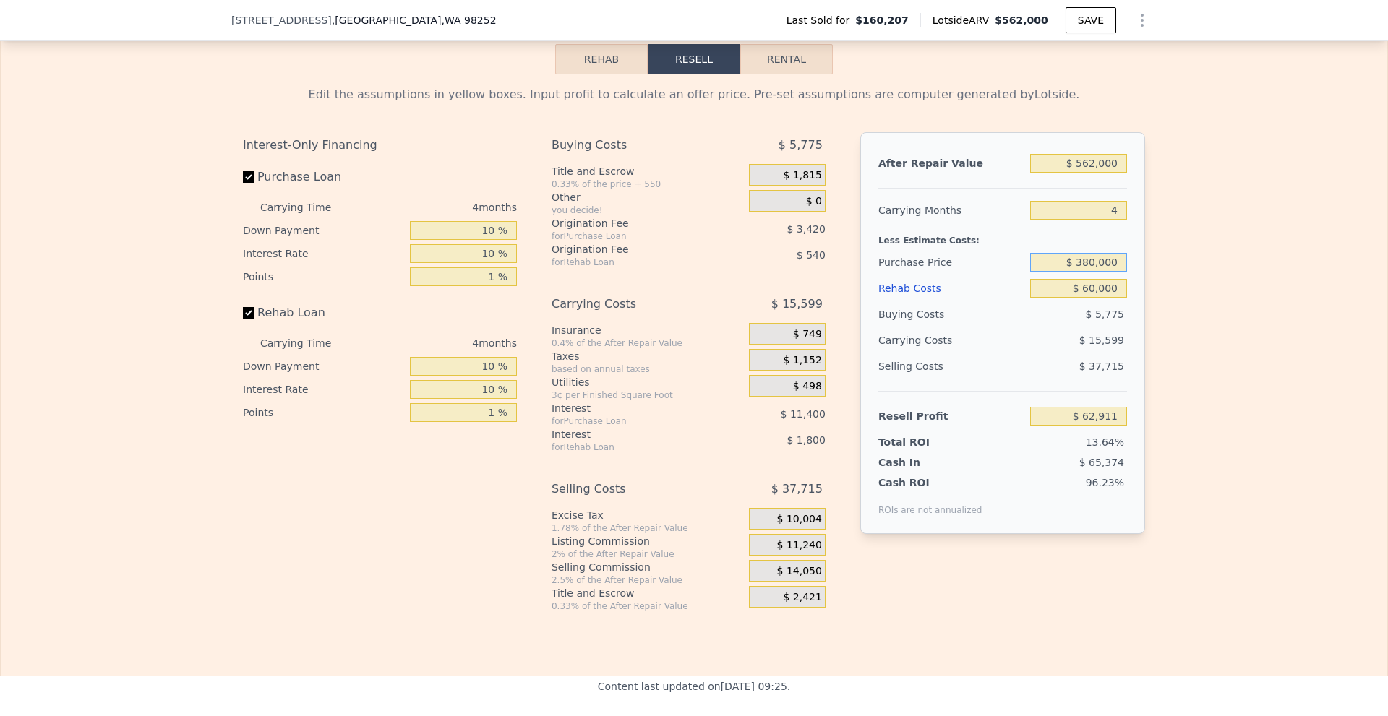
drag, startPoint x: 1086, startPoint y: 271, endPoint x: 1078, endPoint y: 270, distance: 8.0
click at [1078, 270] on input "$ 380,000" at bounding box center [1078, 262] width 97 height 19
click at [1180, 281] on div "Edit the assumptions in yellow boxes. Input profit to calculate an offer price.…" at bounding box center [694, 343] width 1386 height 538
click at [1084, 293] on input "$ 60,000" at bounding box center [1078, 288] width 97 height 19
type input "$ 40,000"
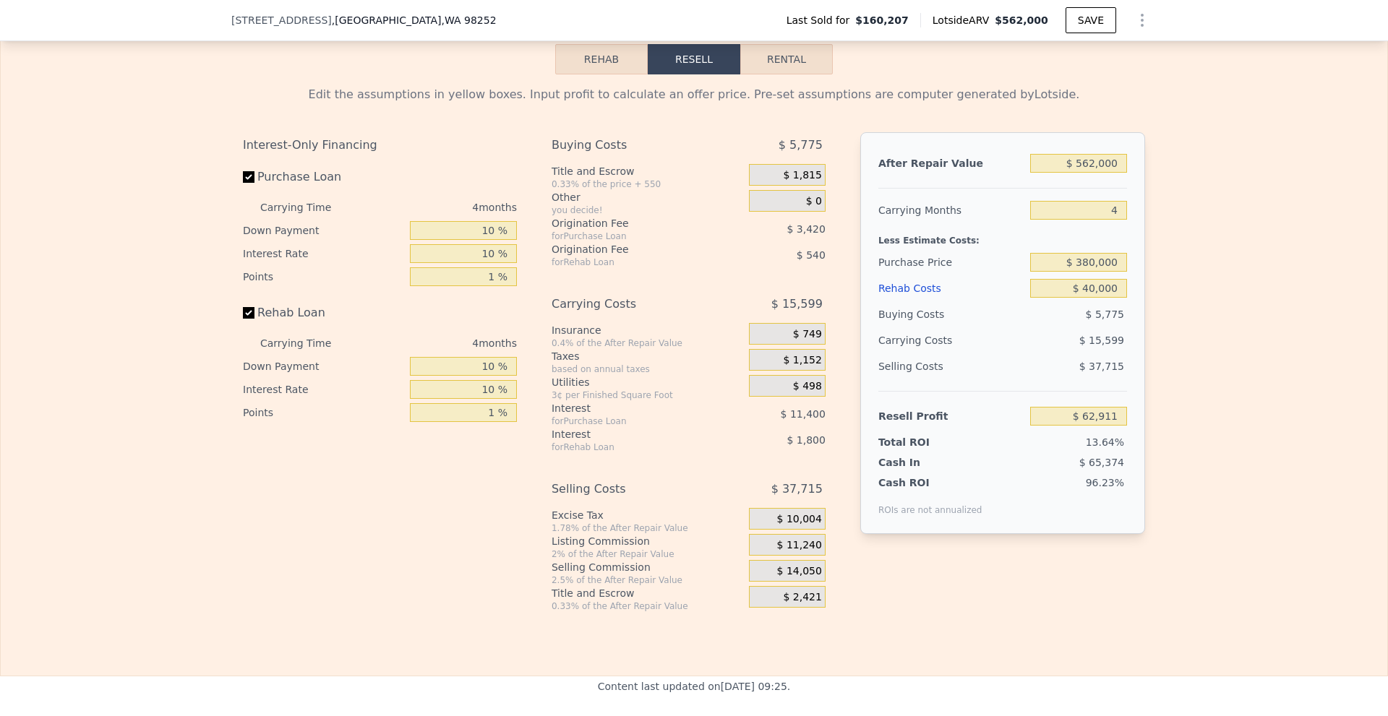
click at [1172, 305] on div "Edit the assumptions in yellow boxes. Input profit to calculate an offer price.…" at bounding box center [694, 343] width 1386 height 538
type input "$ 83,691"
click at [1086, 173] on input "$ 562,000" at bounding box center [1078, 163] width 97 height 19
type input "$ 522,000"
type input "$ 46,389"
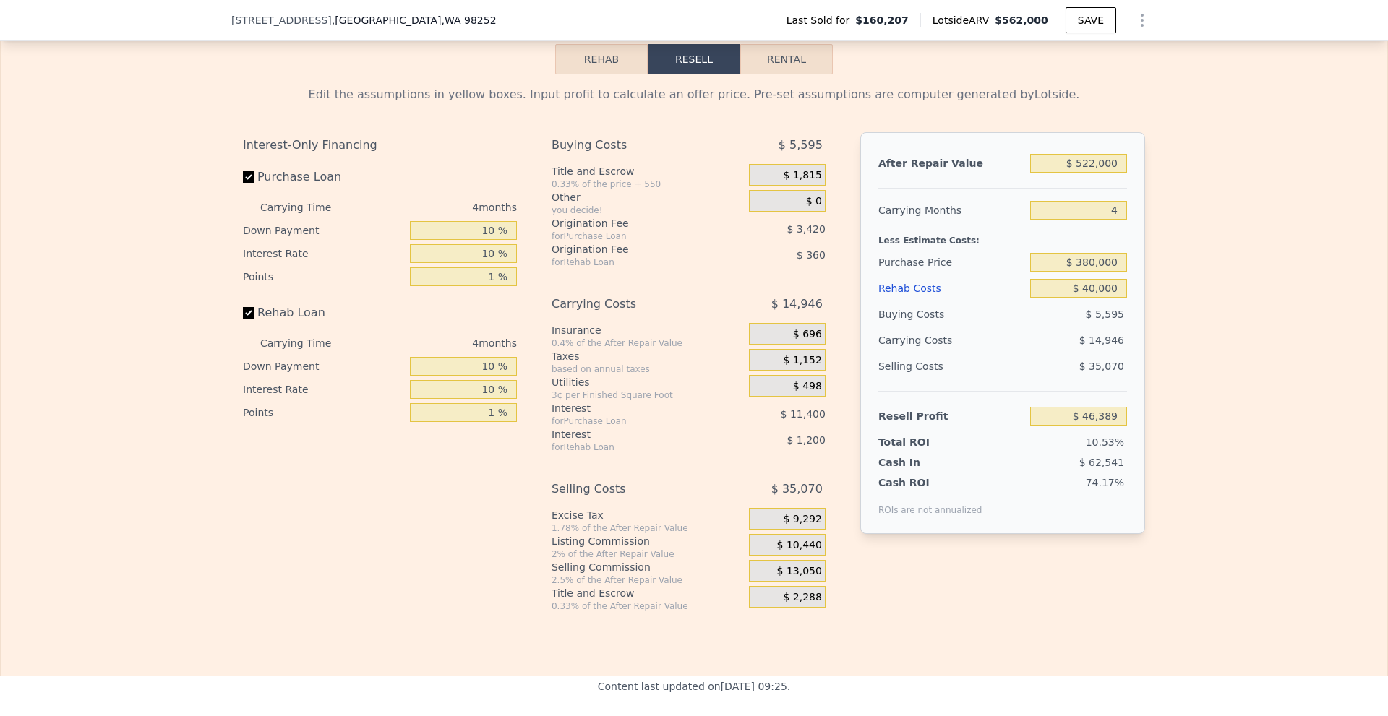
click at [1181, 222] on div "Edit the assumptions in yellow boxes. Input profit to calculate an offer price.…" at bounding box center [694, 343] width 1386 height 538
click at [1185, 304] on div "Edit the assumptions in yellow boxes. Input profit to calculate an offer price.…" at bounding box center [694, 343] width 1386 height 538
type input "$ 562,000"
type input "$ 0"
type input "$ 350,523"
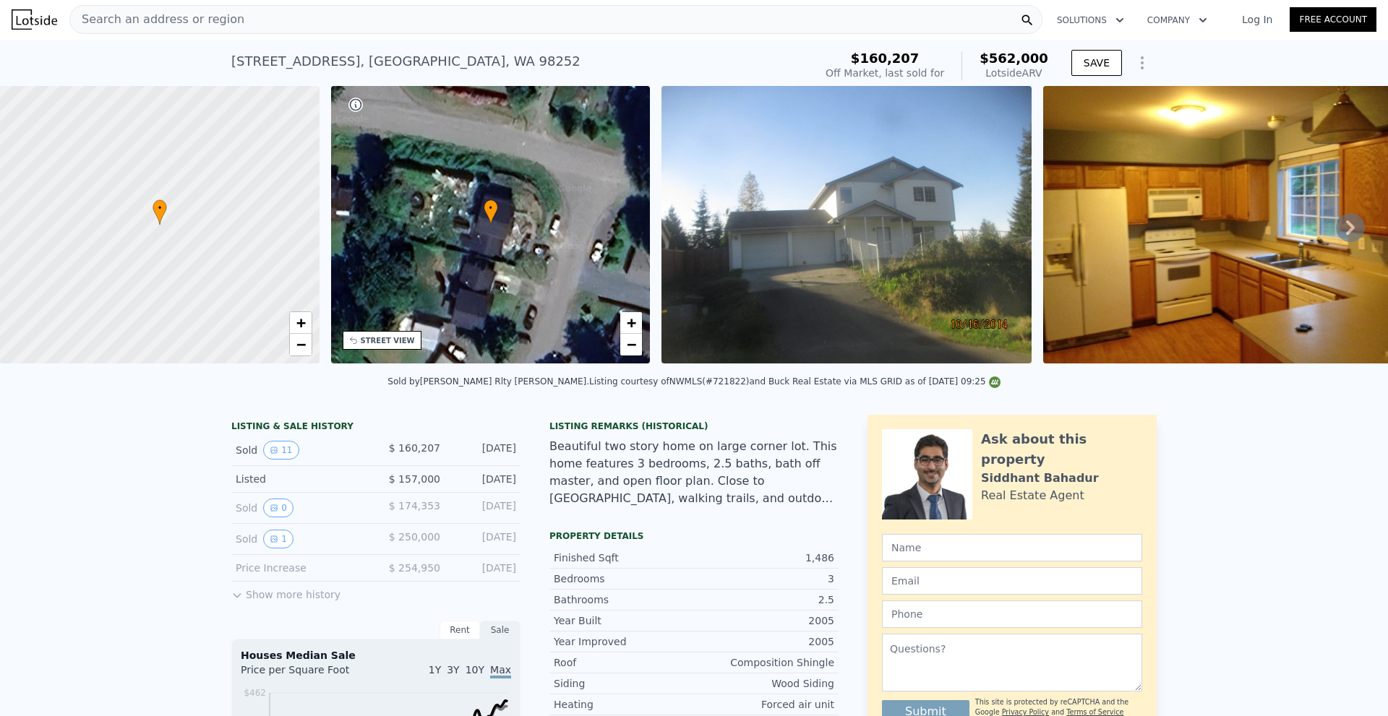
scroll to position [0, 0]
click at [612, 20] on div "Search an address or region" at bounding box center [555, 20] width 973 height 29
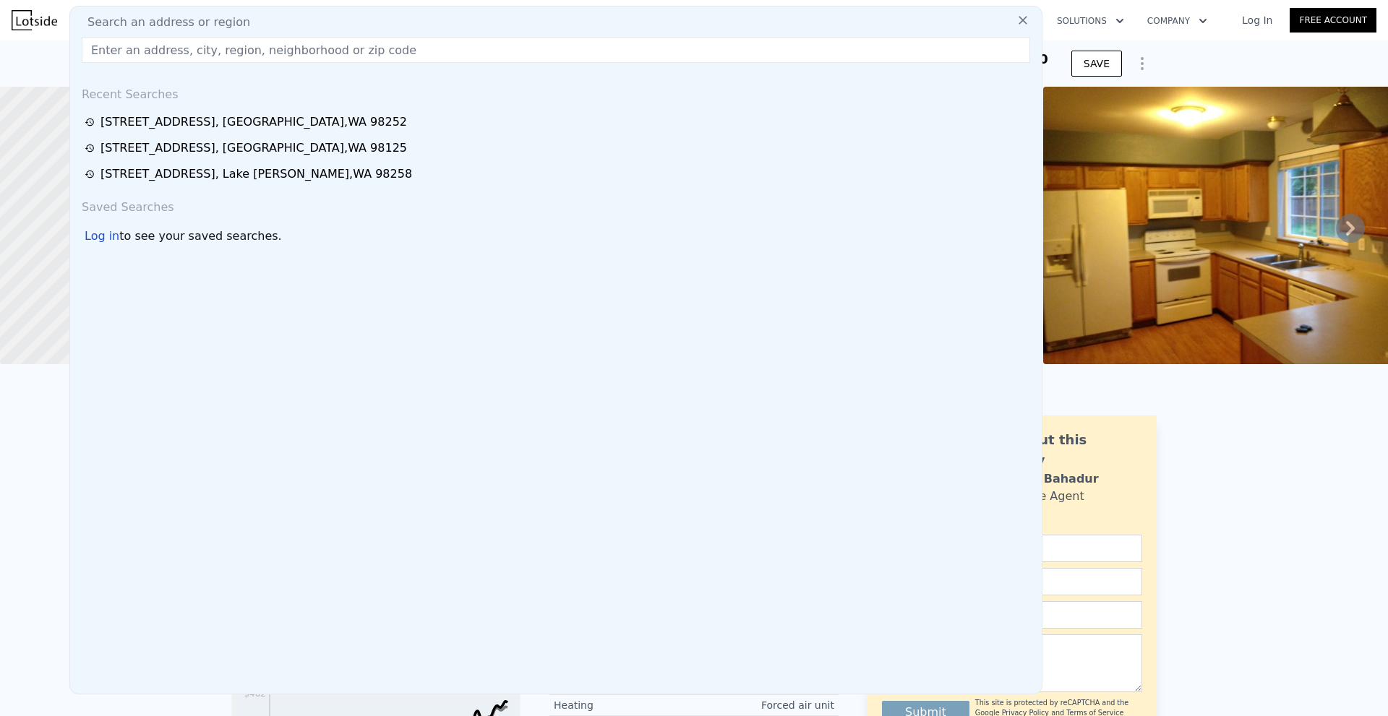
drag, startPoint x: 612, startPoint y: 20, endPoint x: 558, endPoint y: 52, distance: 62.6
click at [558, 52] on input "text" at bounding box center [556, 50] width 948 height 26
paste input "[STREET_ADDRESS]"
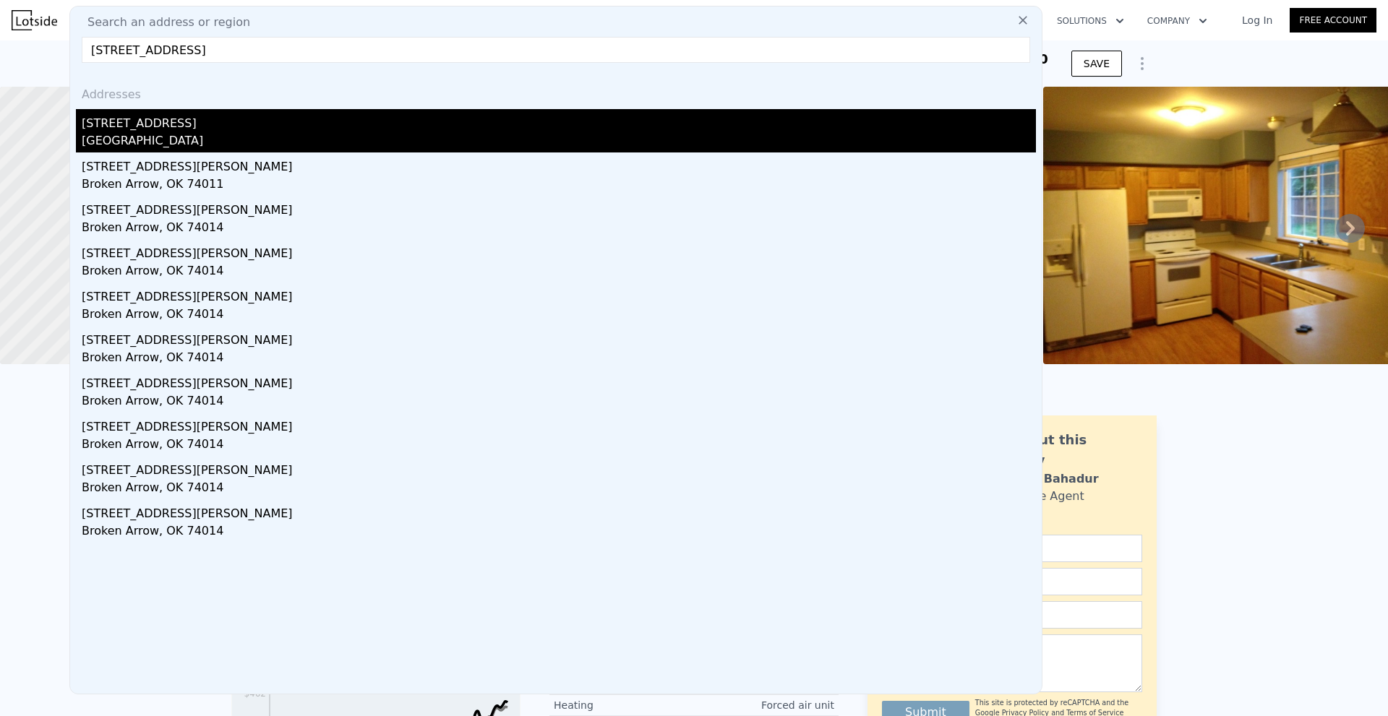
type input "[STREET_ADDRESS]"
click at [613, 142] on div "[GEOGRAPHIC_DATA]" at bounding box center [559, 142] width 954 height 20
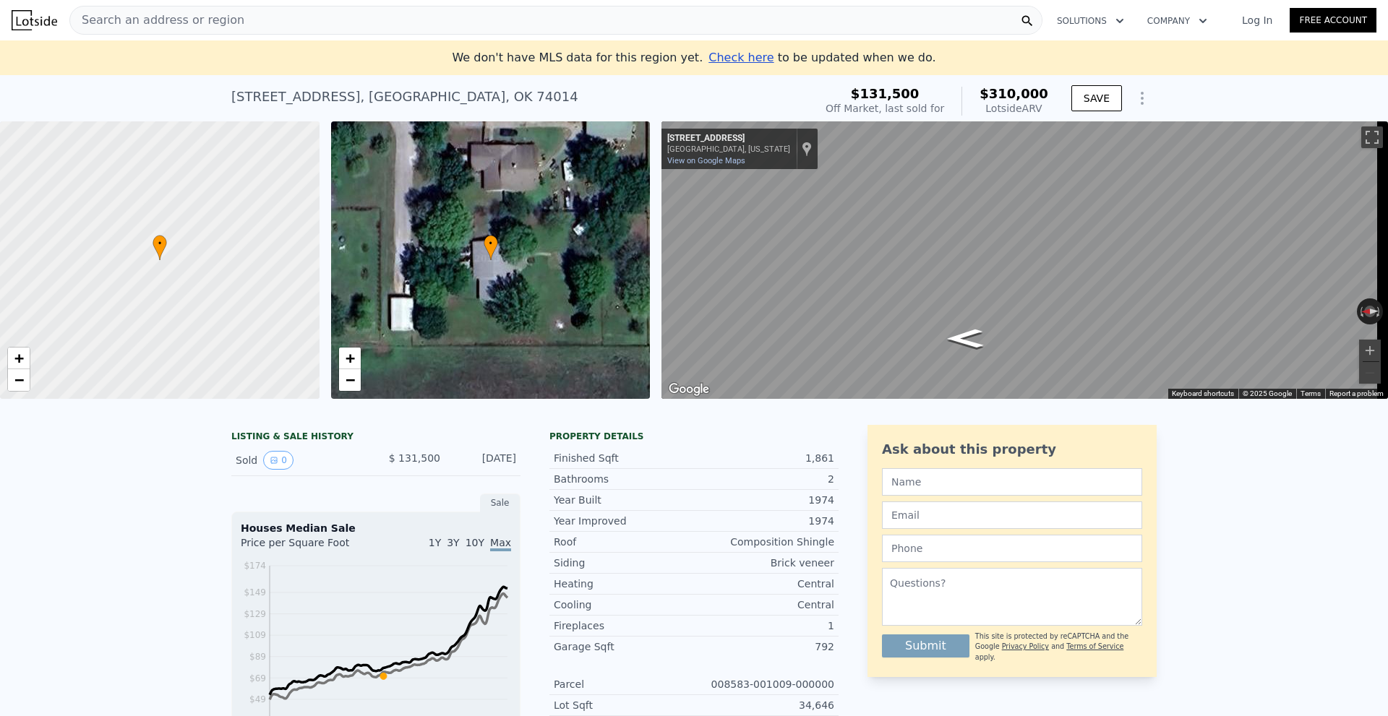
click at [651, 108] on div "[STREET_ADDRESS] Sold [DATE] for $131,500 (~ARV $310k )" at bounding box center [519, 101] width 577 height 40
click at [380, 28] on div "Search an address or region" at bounding box center [555, 20] width 973 height 29
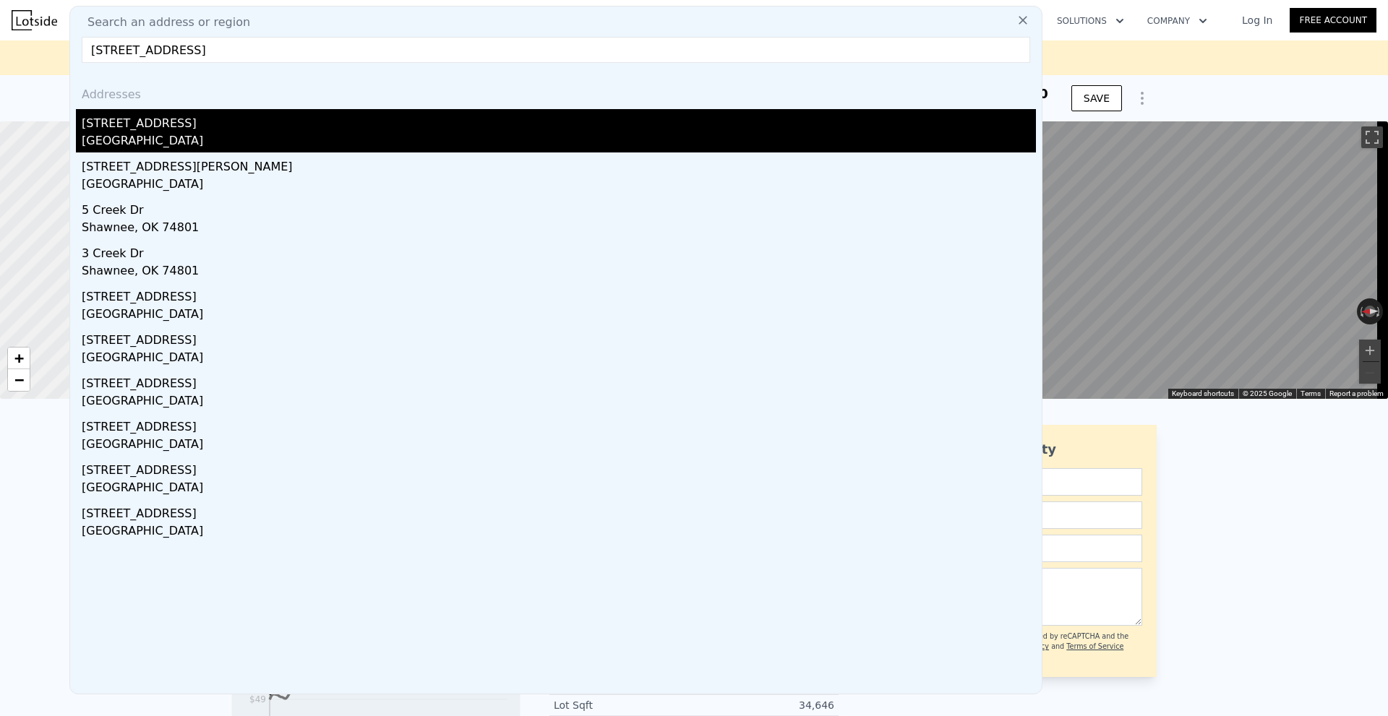
type input "[STREET_ADDRESS]"
click at [314, 137] on div "[GEOGRAPHIC_DATA]" at bounding box center [559, 142] width 954 height 20
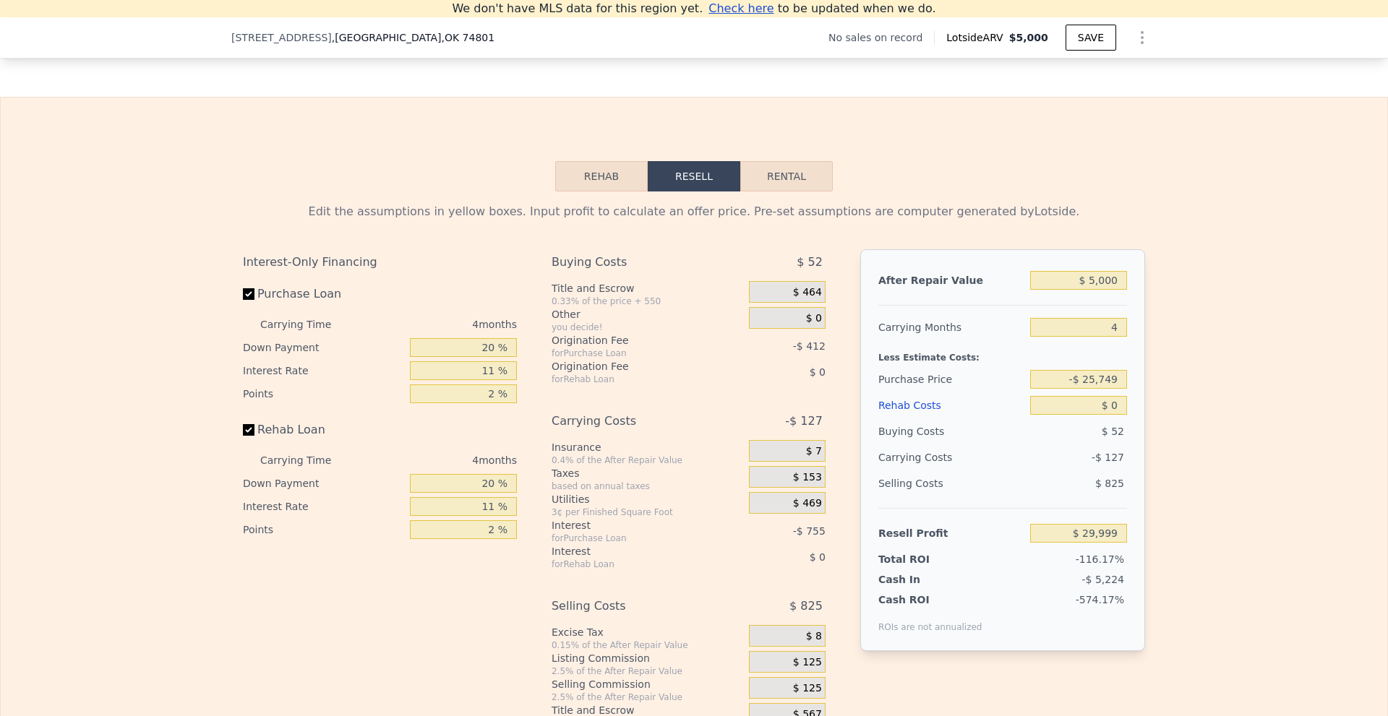
scroll to position [1357, 0]
